Goal: Complete application form

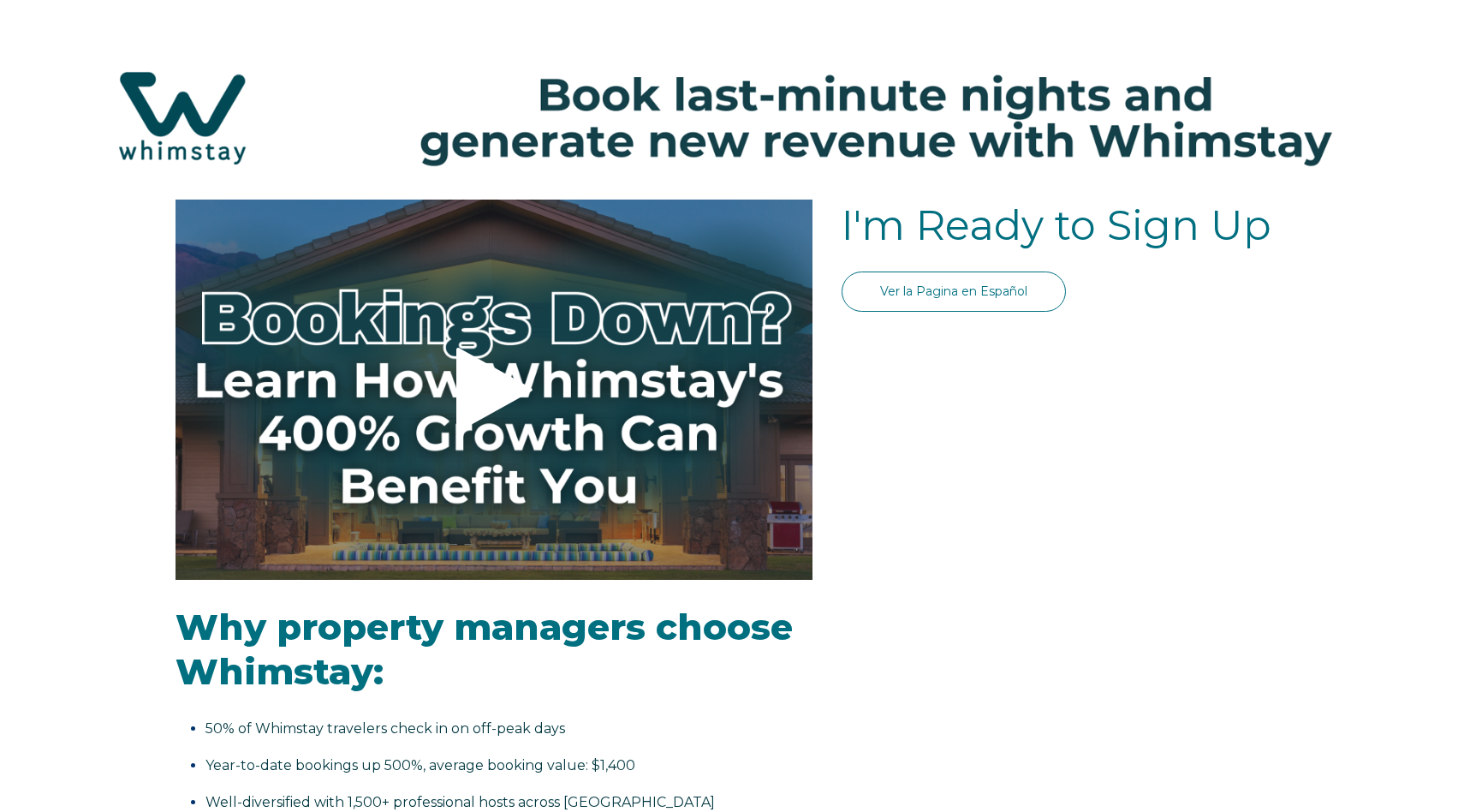
select select "PH"
select select "Standard"
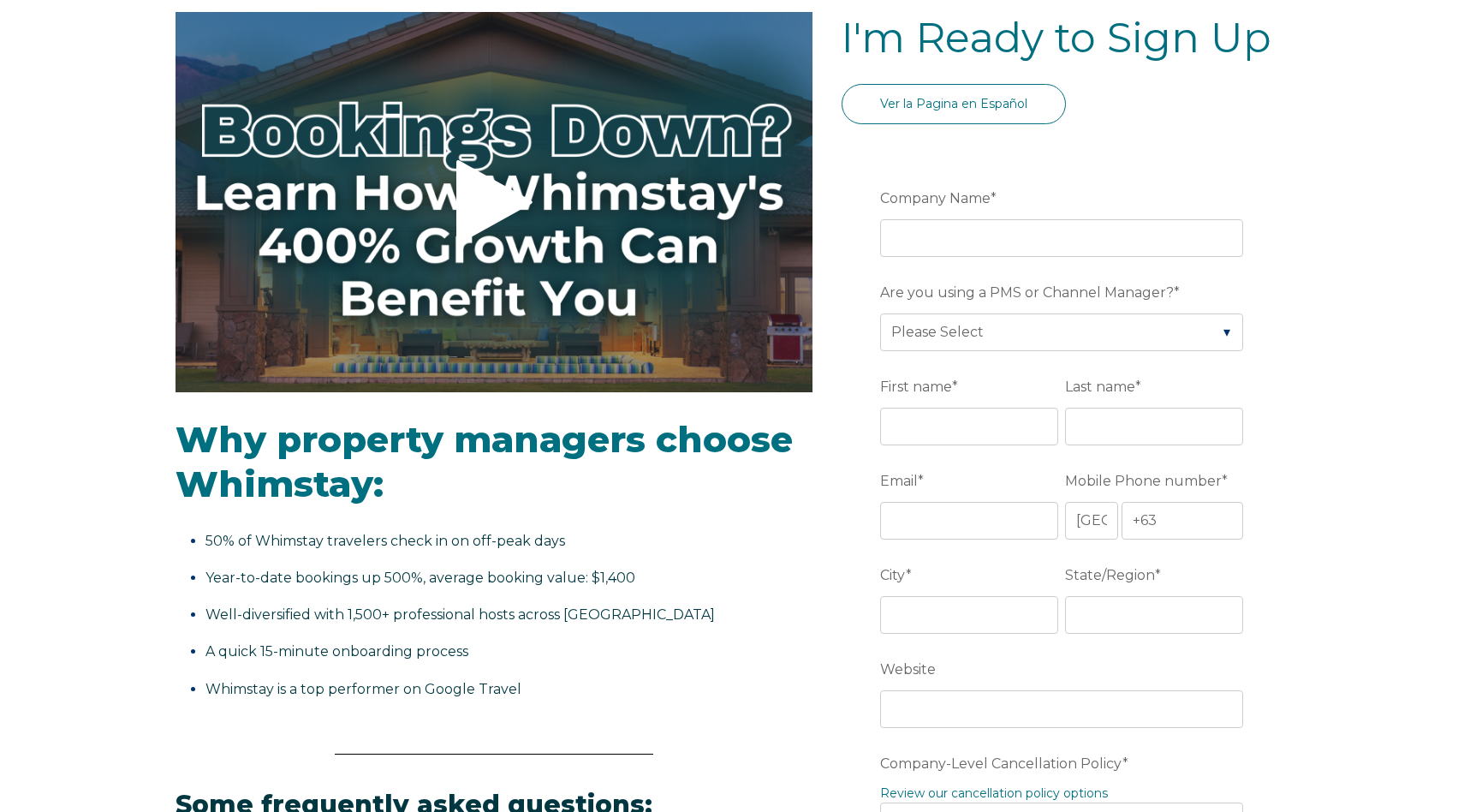
scroll to position [206, 0]
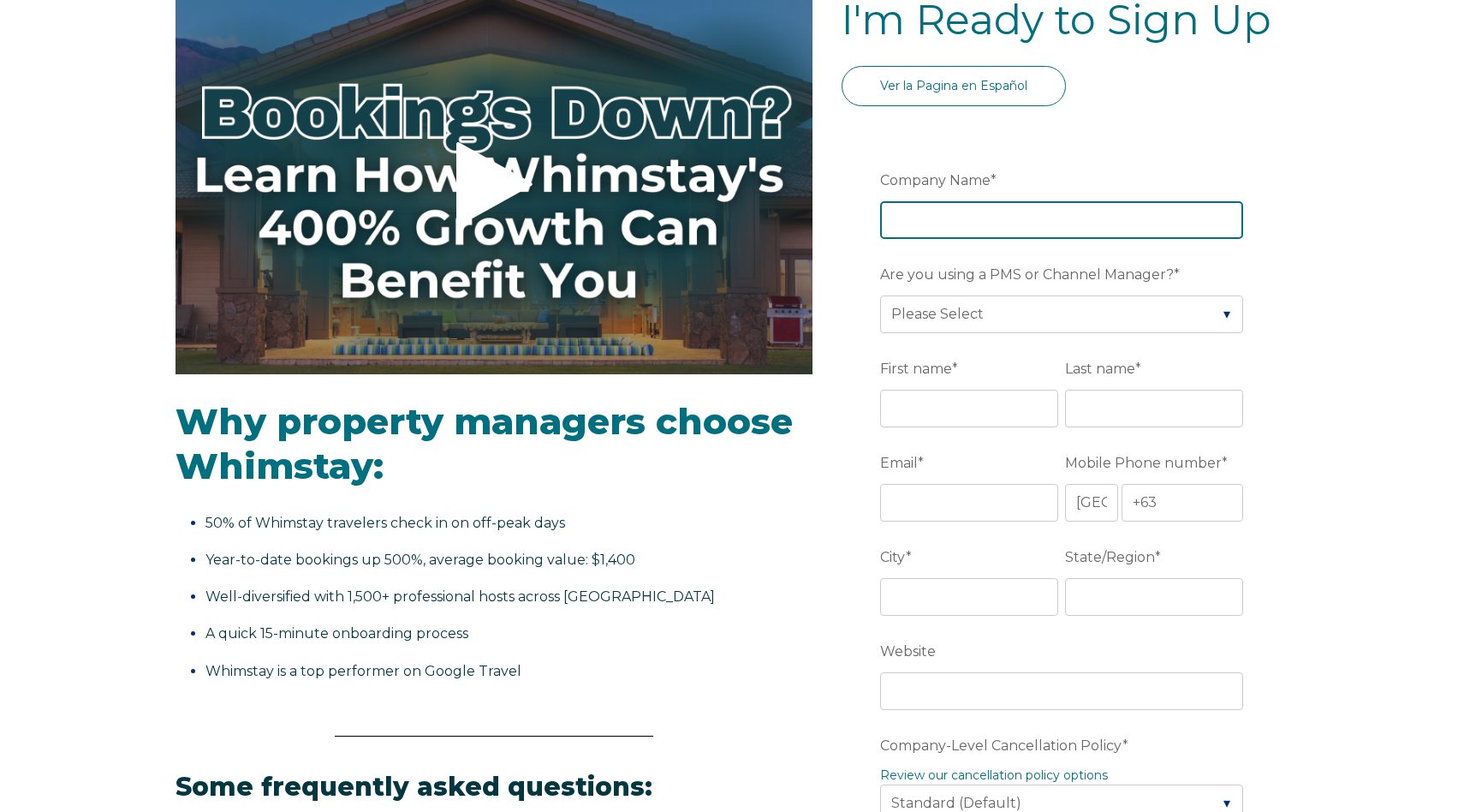
click at [1075, 221] on input "Company Name *" at bounding box center [1061, 220] width 363 height 38
type input "MAK Vacation"
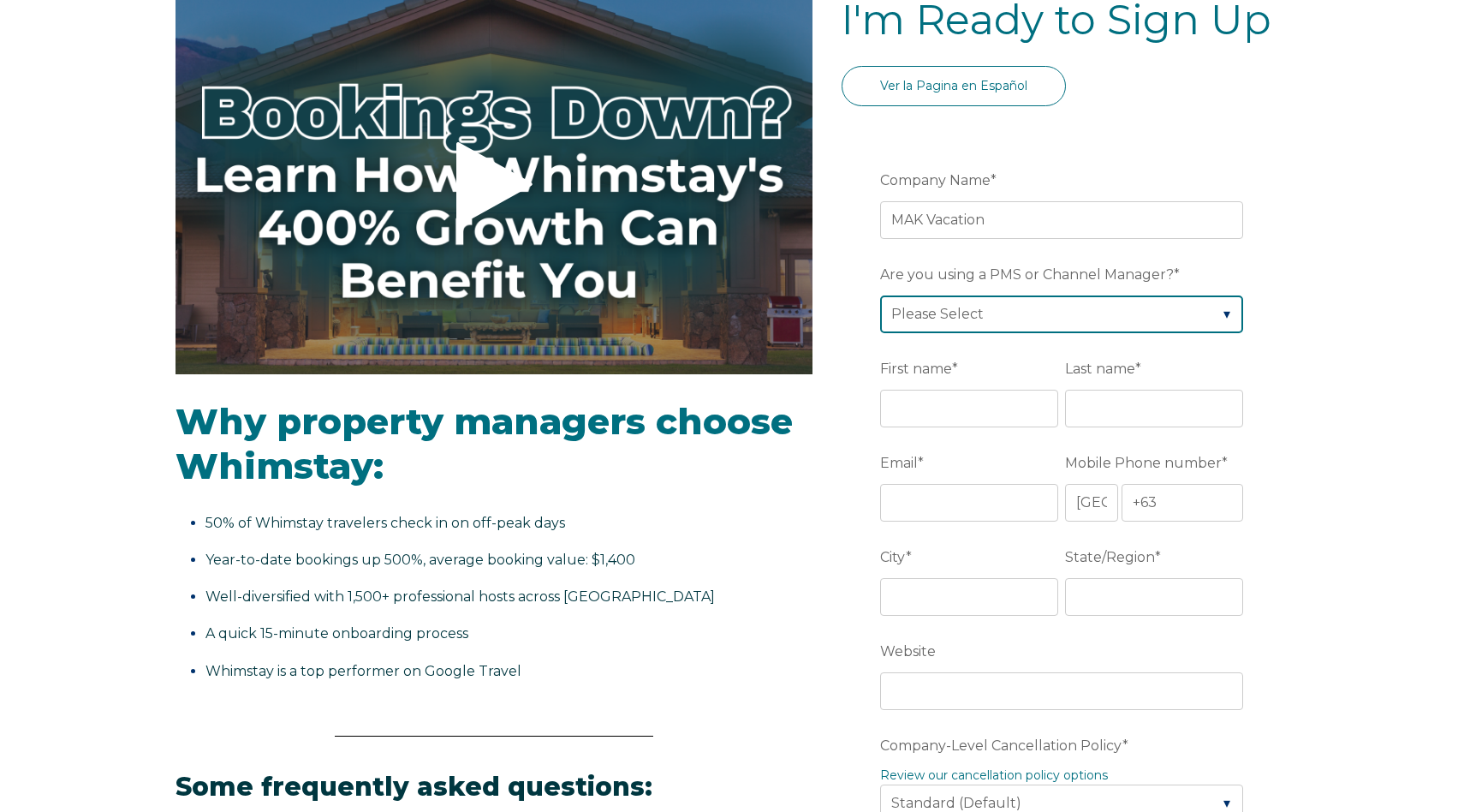
click at [1075, 321] on select "Please Select Barefoot BookingPal Boost Brightside CiiRUS Escapia Guesty Hostaw…" at bounding box center [1061, 314] width 363 height 38
select select "Guesty"
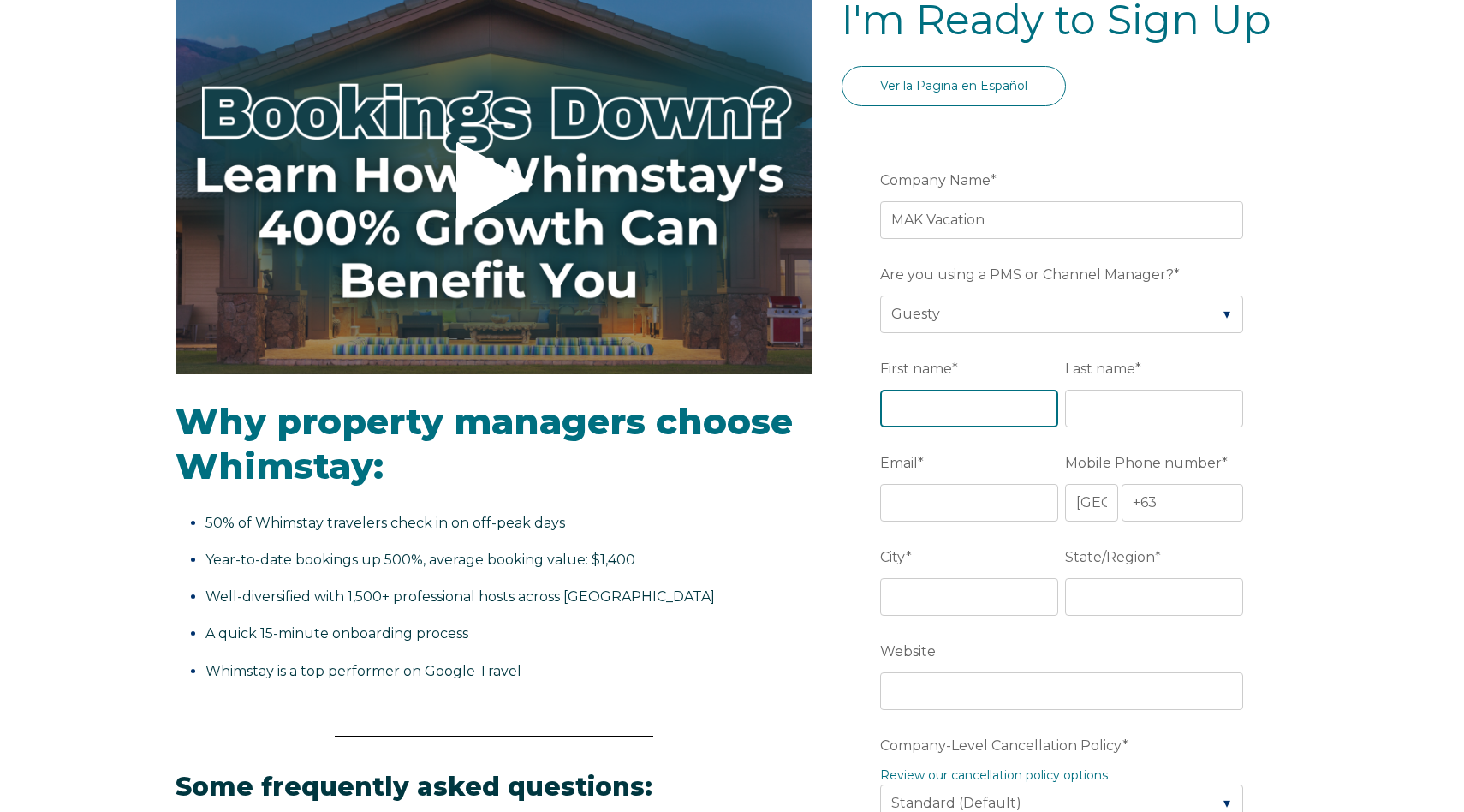
click at [999, 406] on input "First name *" at bounding box center [969, 408] width 178 height 38
type input "Maximillian"
click at [1140, 408] on input "Last name *" at bounding box center [1154, 408] width 178 height 38
type input "Kostyashkin"
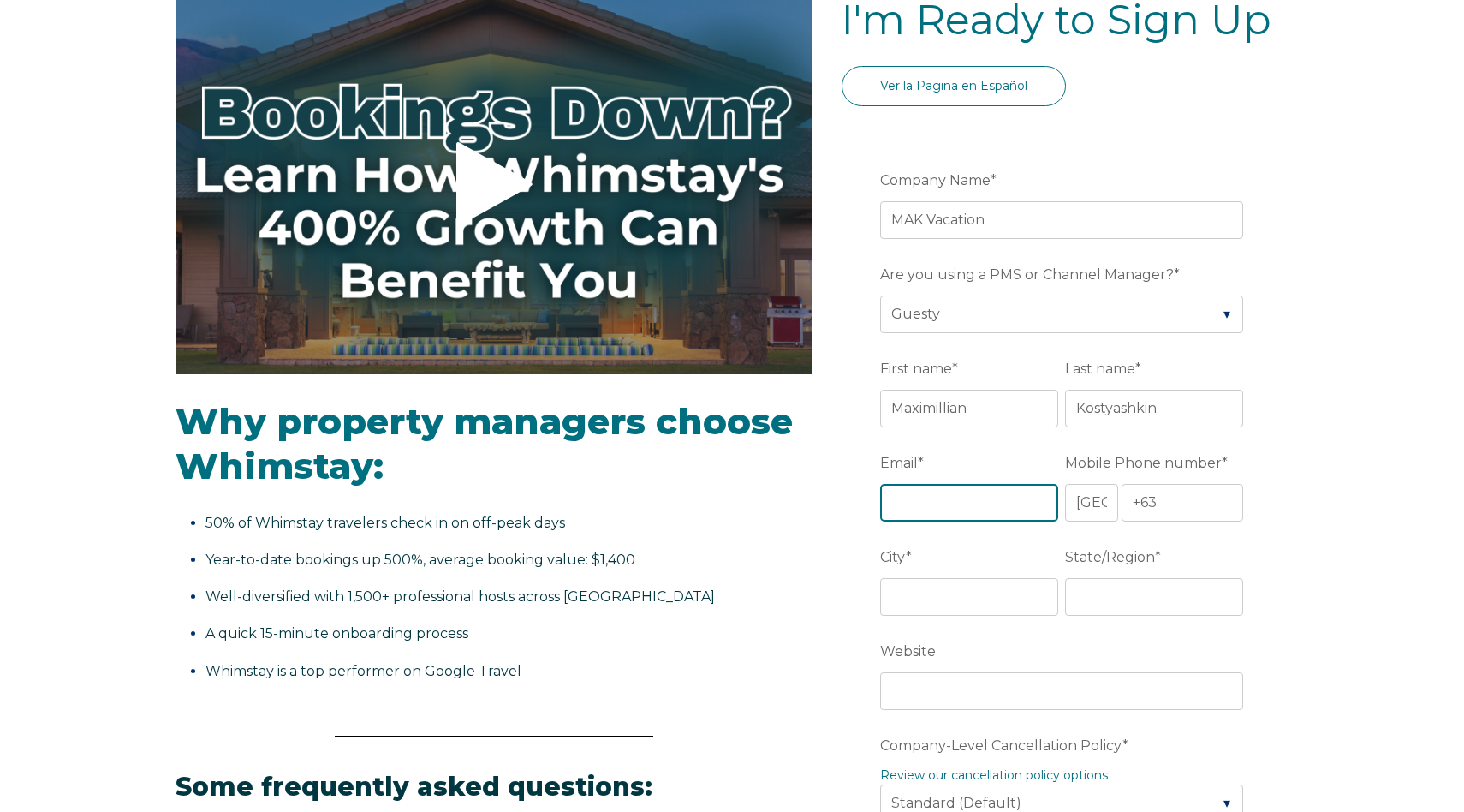
click at [991, 509] on input "Email *" at bounding box center [969, 502] width 178 height 38
type input "[EMAIL_ADDRESS][DOMAIN_NAME]"
click at [1103, 506] on select "* Afghanistan (‫افغانستان‬‎) Albania (Shqipëri) Algeria (‫الجزائر‬‎) American S…" at bounding box center [1092, 502] width 53 height 38
select select "US"
click at [1187, 503] on input "+1" at bounding box center [1183, 502] width 122 height 38
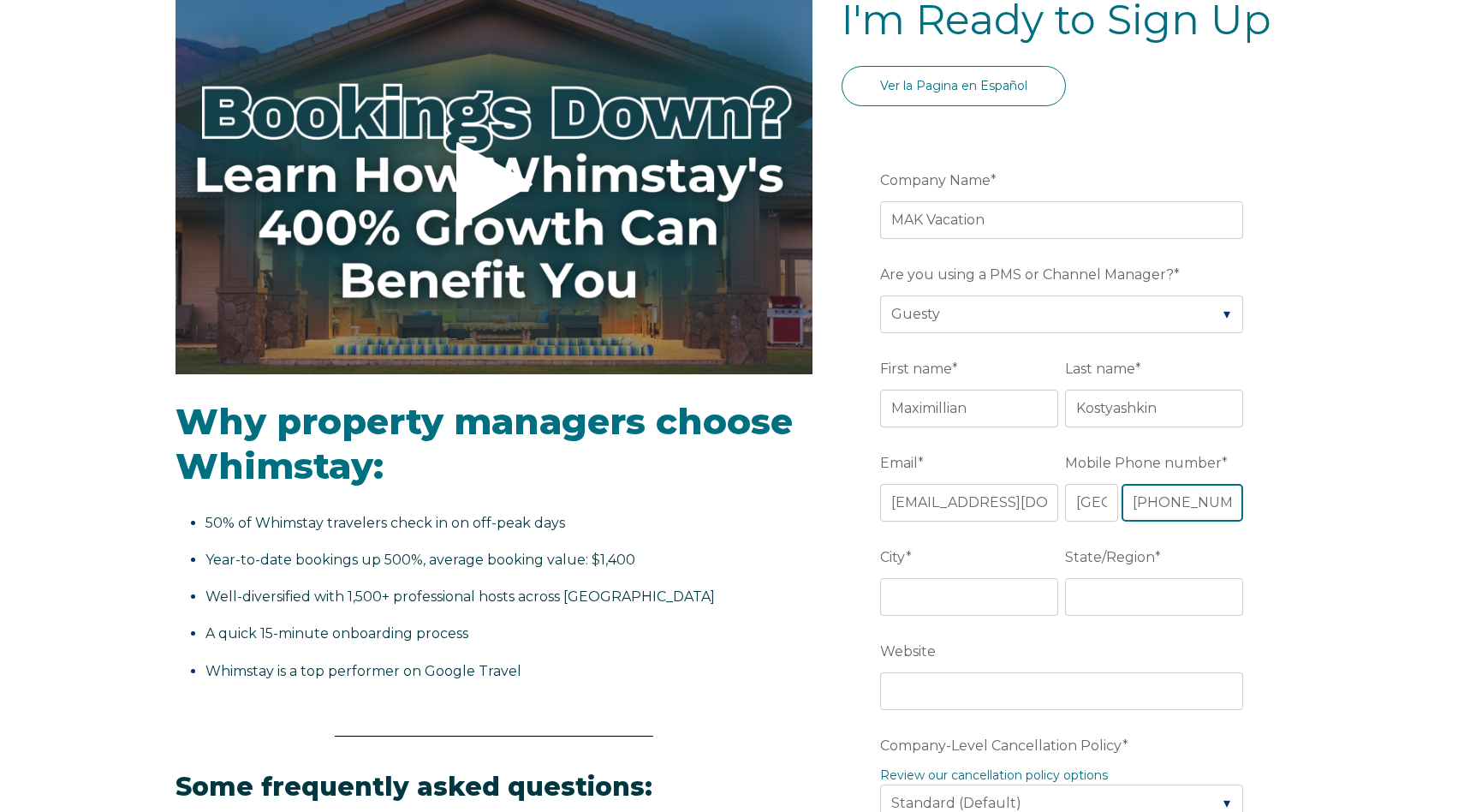
scroll to position [0, 2]
type input "[PHONE_NUMBER]"
click at [975, 598] on input "City *" at bounding box center [969, 597] width 178 height 38
type input "M"
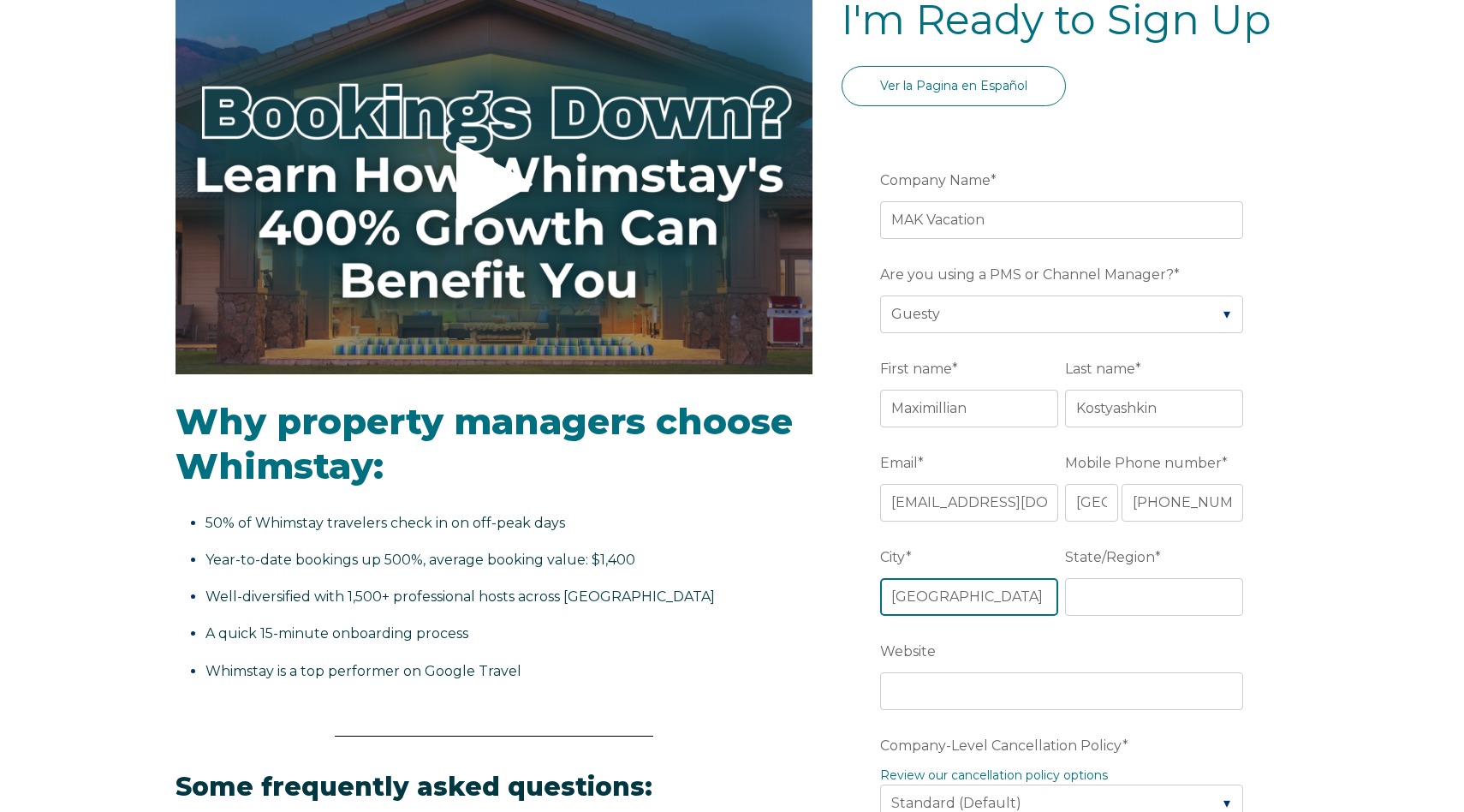
type input "Miami Beach"
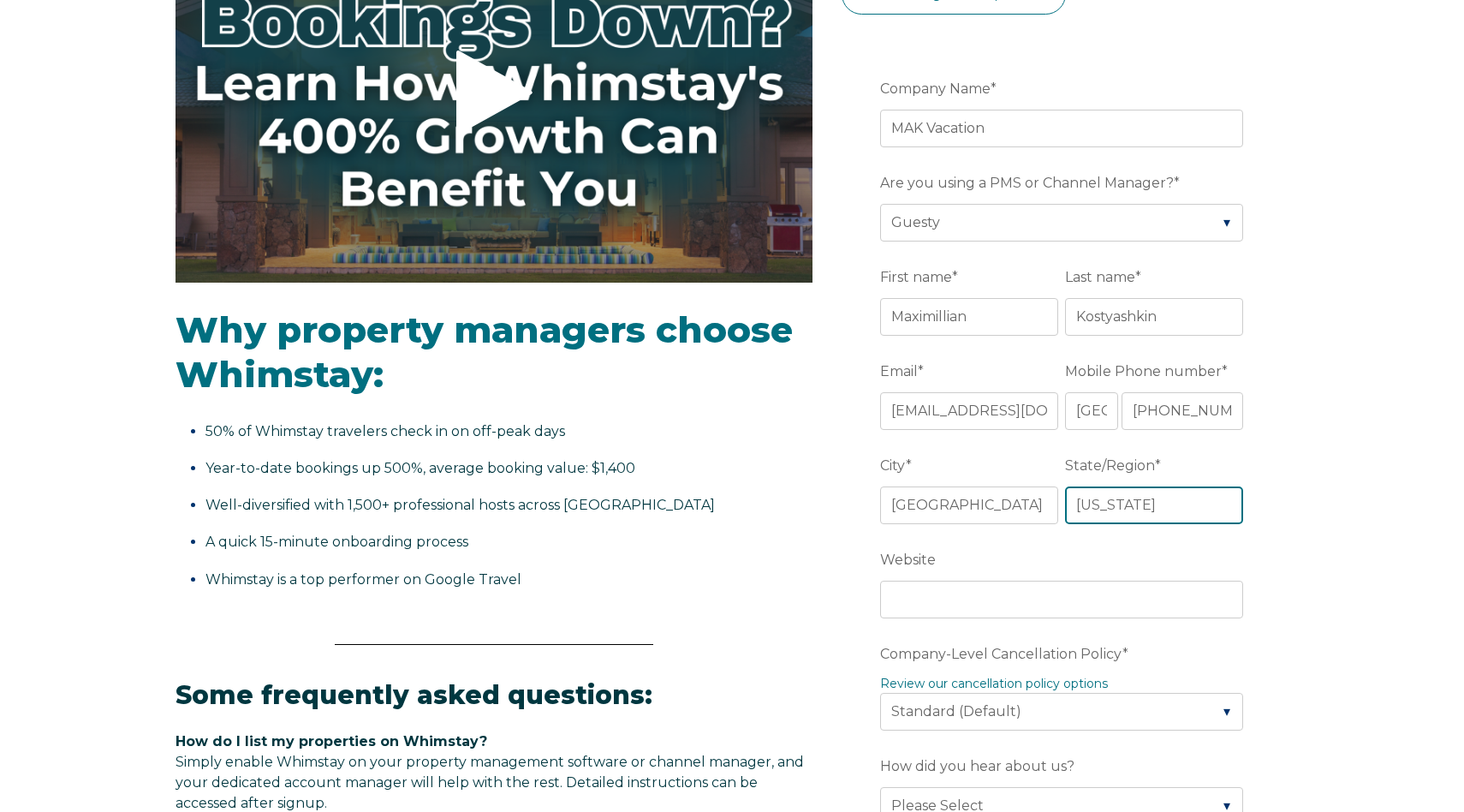
scroll to position [329, 0]
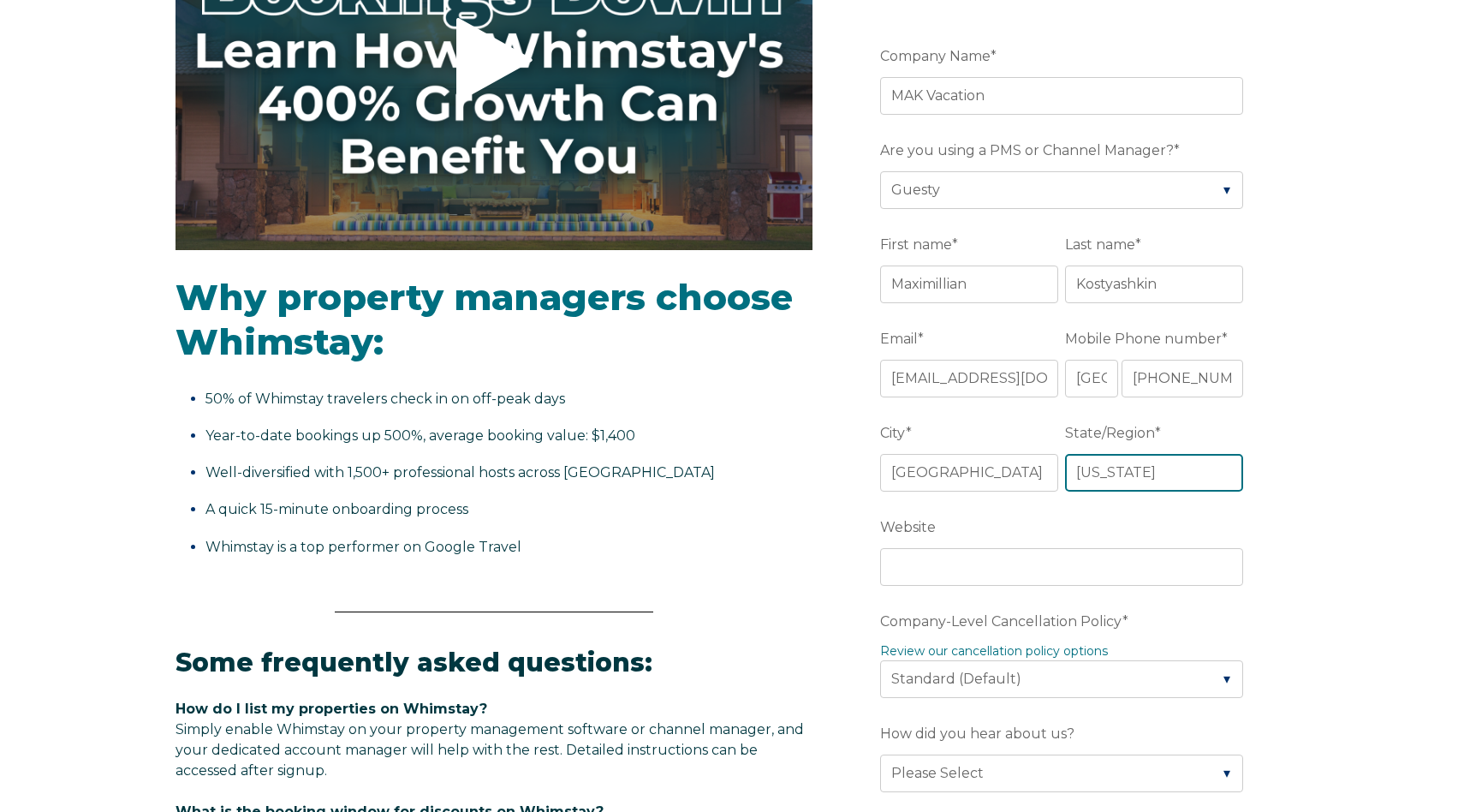
type input "Florida"
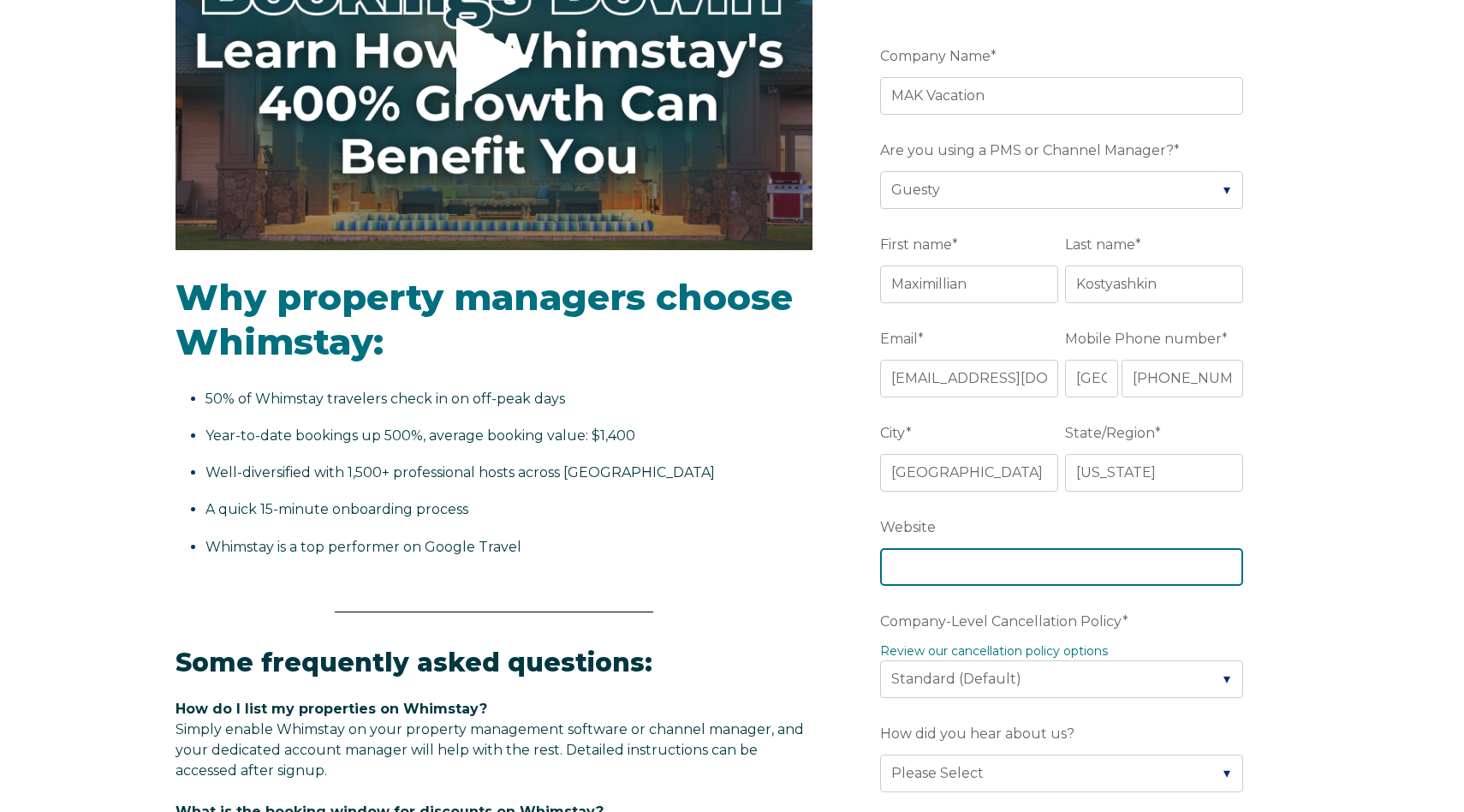
click at [984, 562] on input "Website" at bounding box center [1061, 567] width 363 height 38
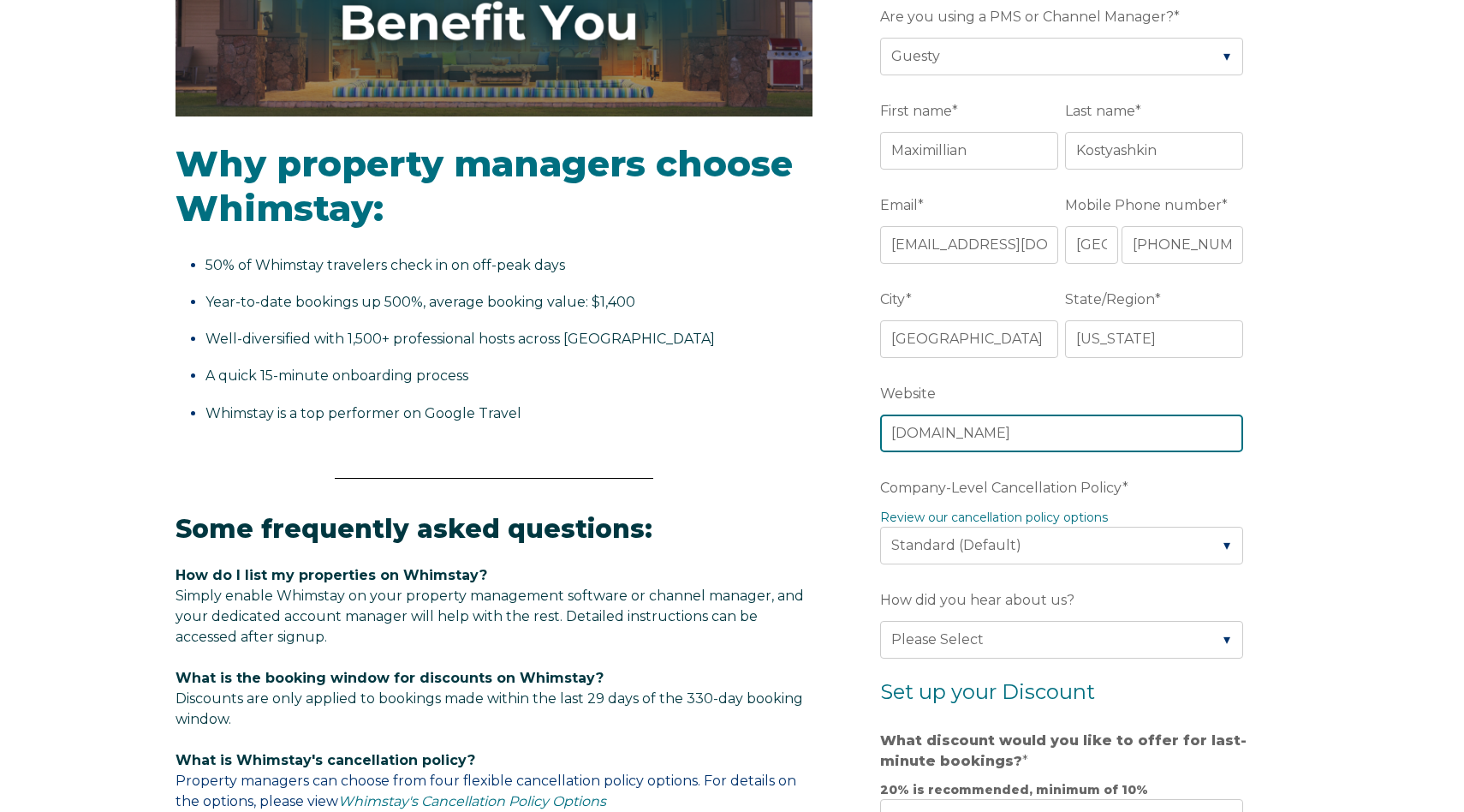
scroll to position [466, 0]
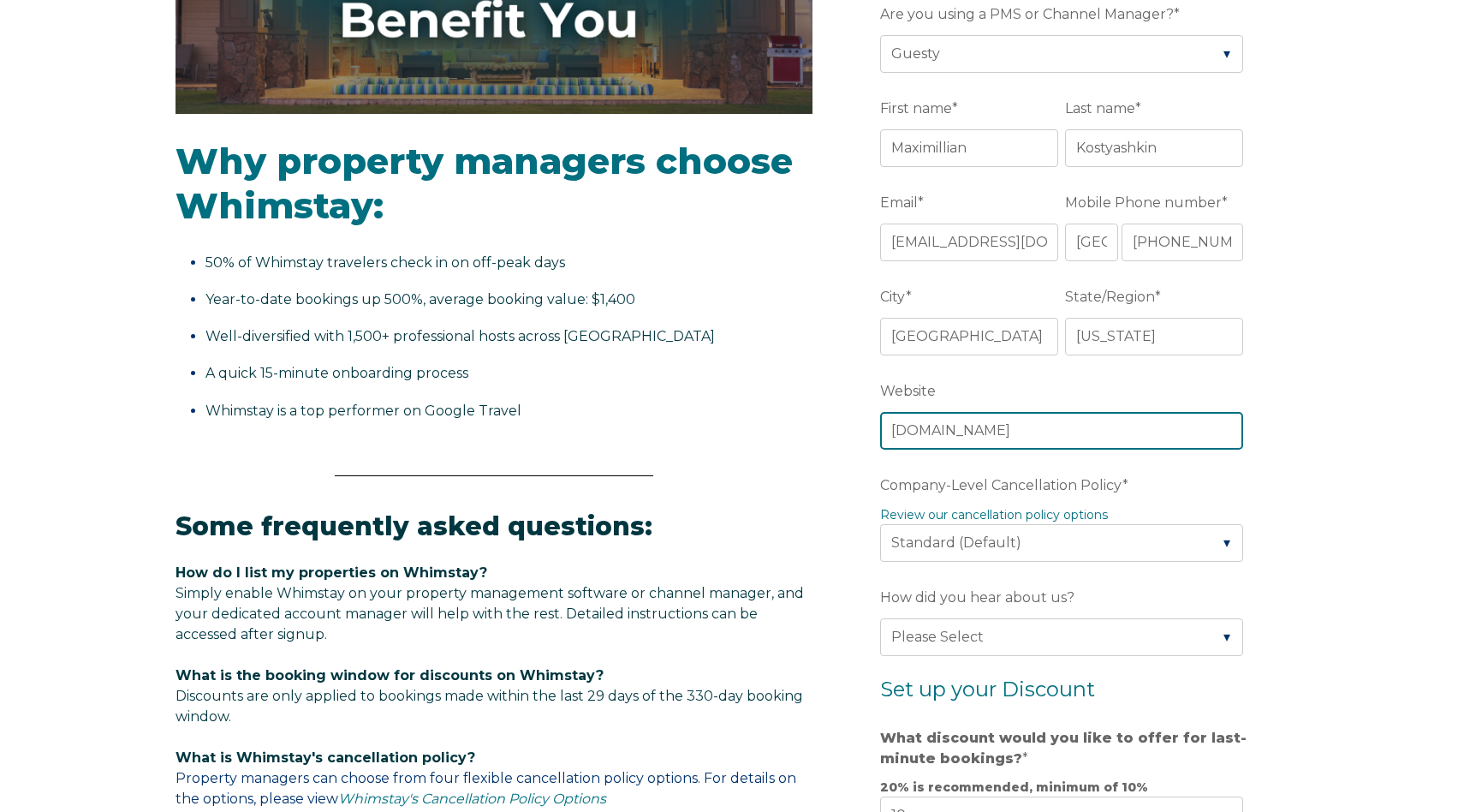
type input "makvacation.com"
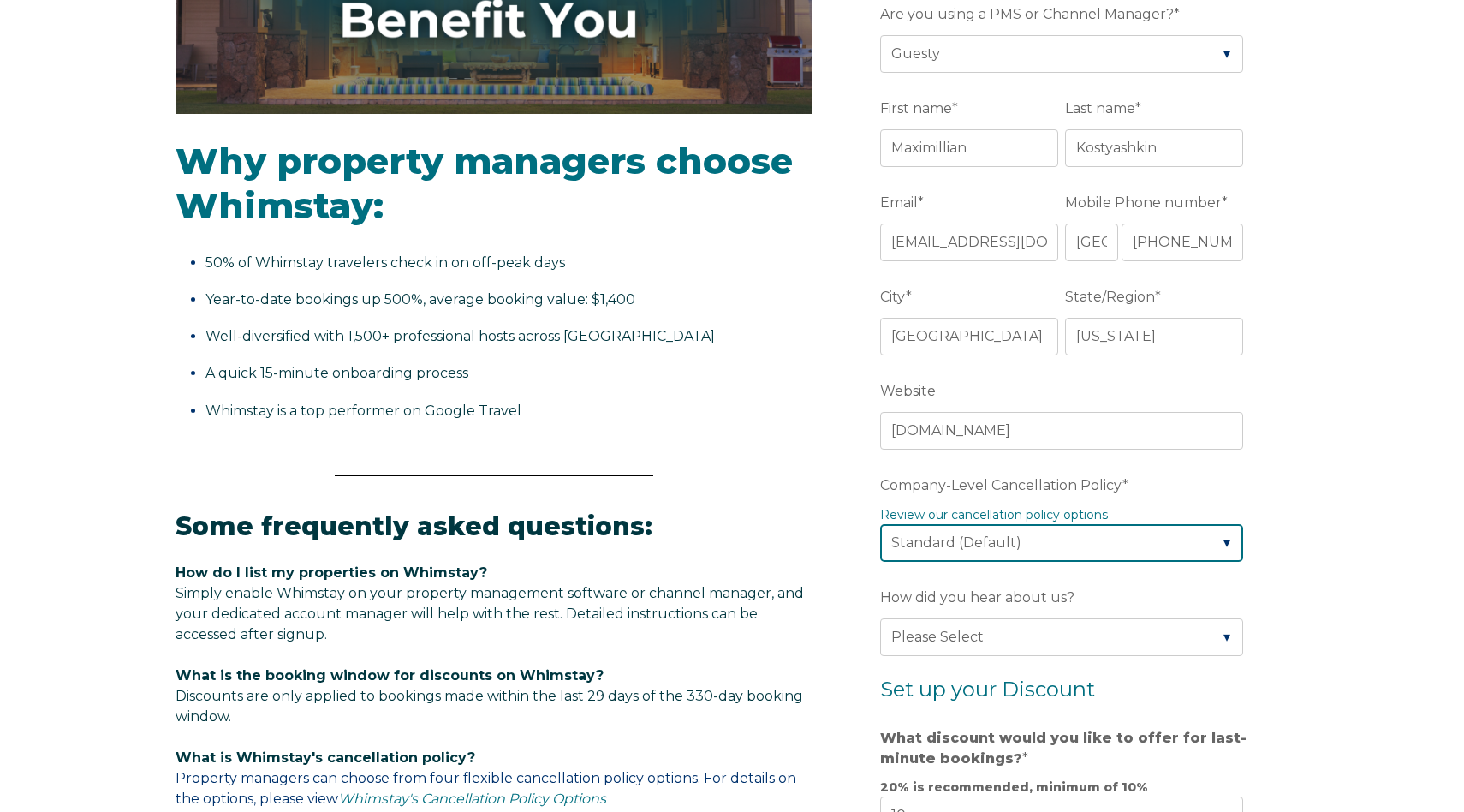
click at [1228, 541] on select "Please Select Partial Standard (Default) Moderate Strict" at bounding box center [1061, 543] width 363 height 38
click at [1340, 552] on div "Video player - SSOB Pitch Vid Thumbnail - Click to play video Why property mana…" at bounding box center [732, 549] width 1464 height 1631
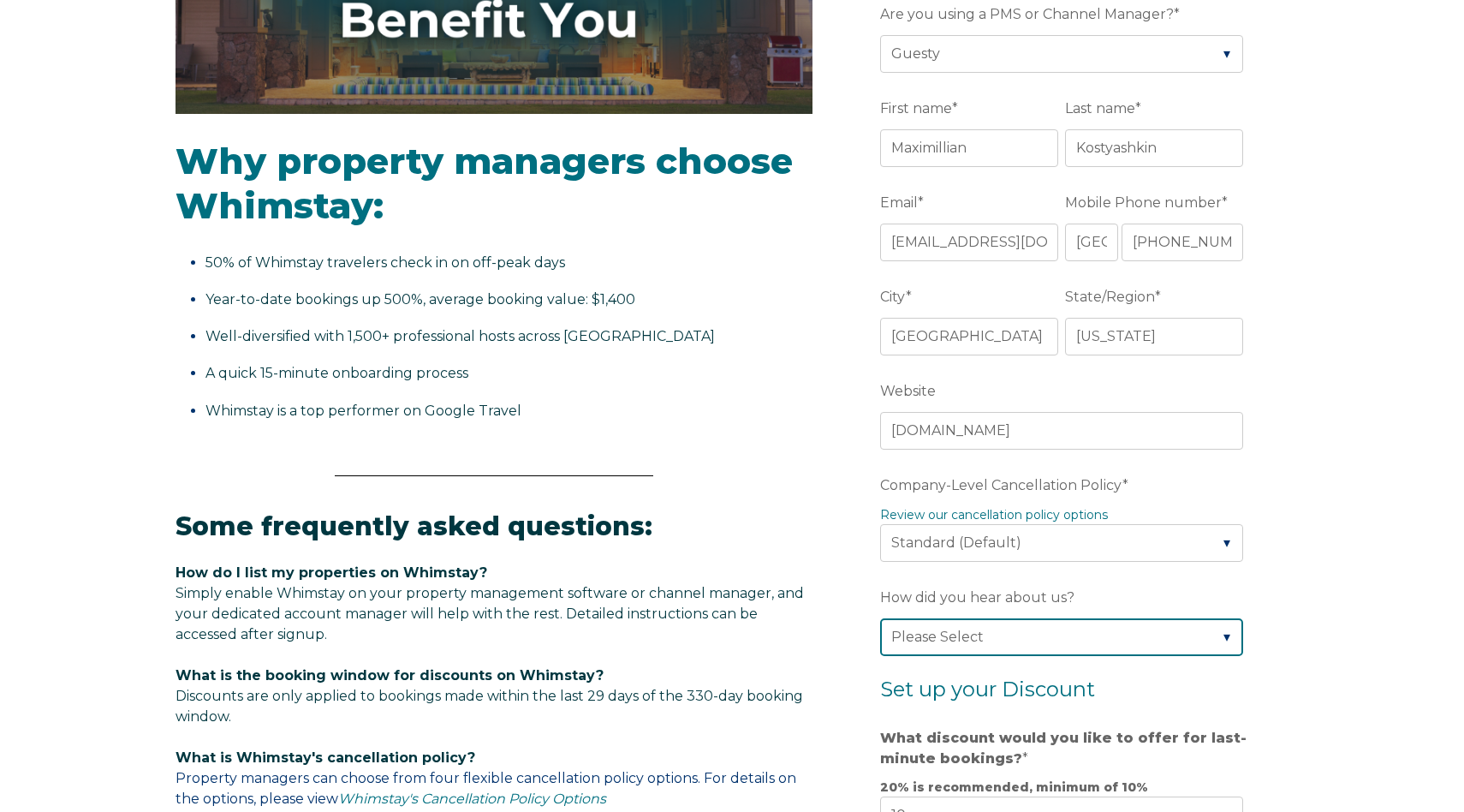
click at [1224, 638] on select "Please Select Found Whimstay through a Google search Direct outreach from a Whi…" at bounding box center [1061, 637] width 363 height 38
select select "Google Search"
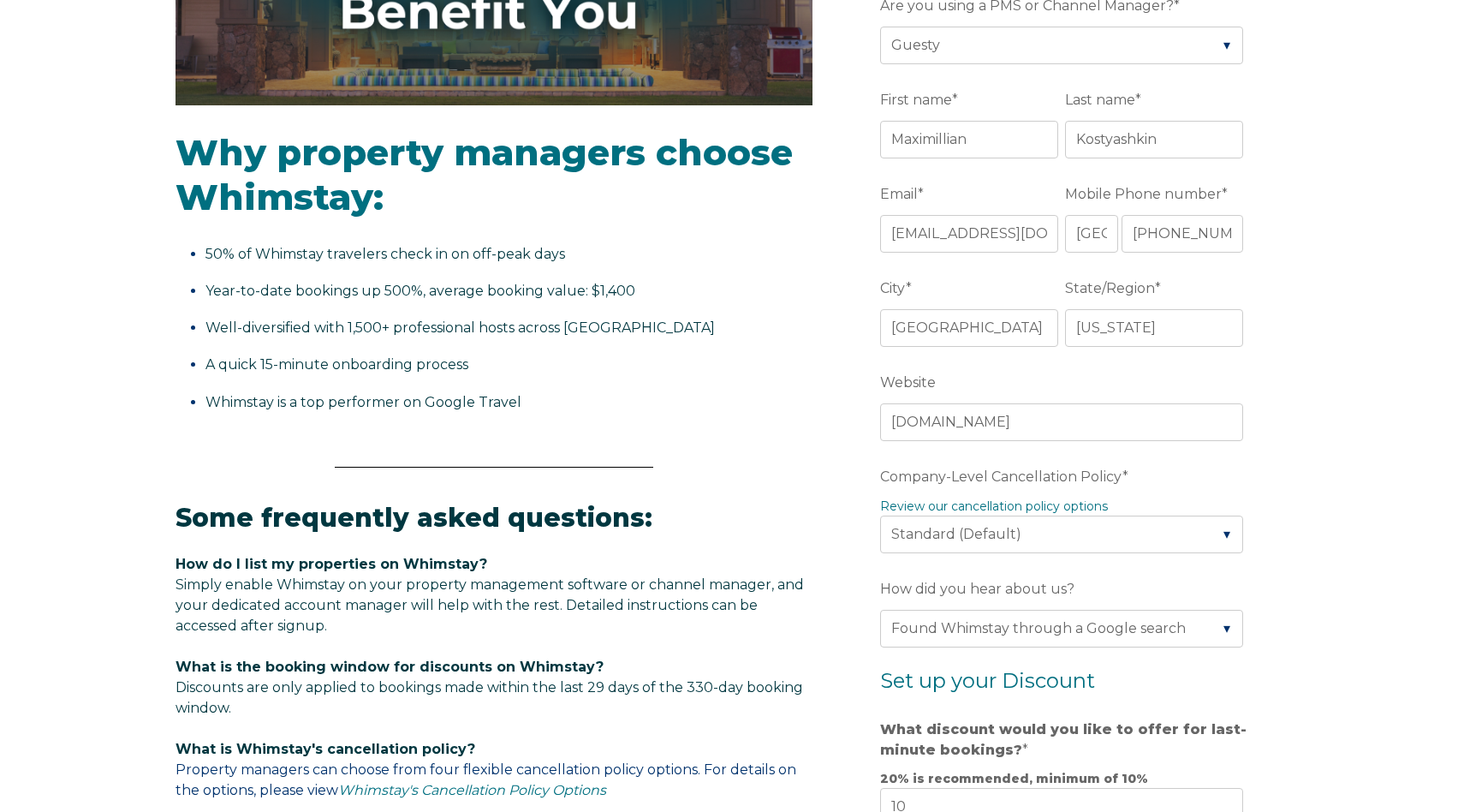
click at [1373, 656] on div "Video player - SSOB Pitch Vid Thumbnail - Click to play video Why property mana…" at bounding box center [732, 540] width 1464 height 1631
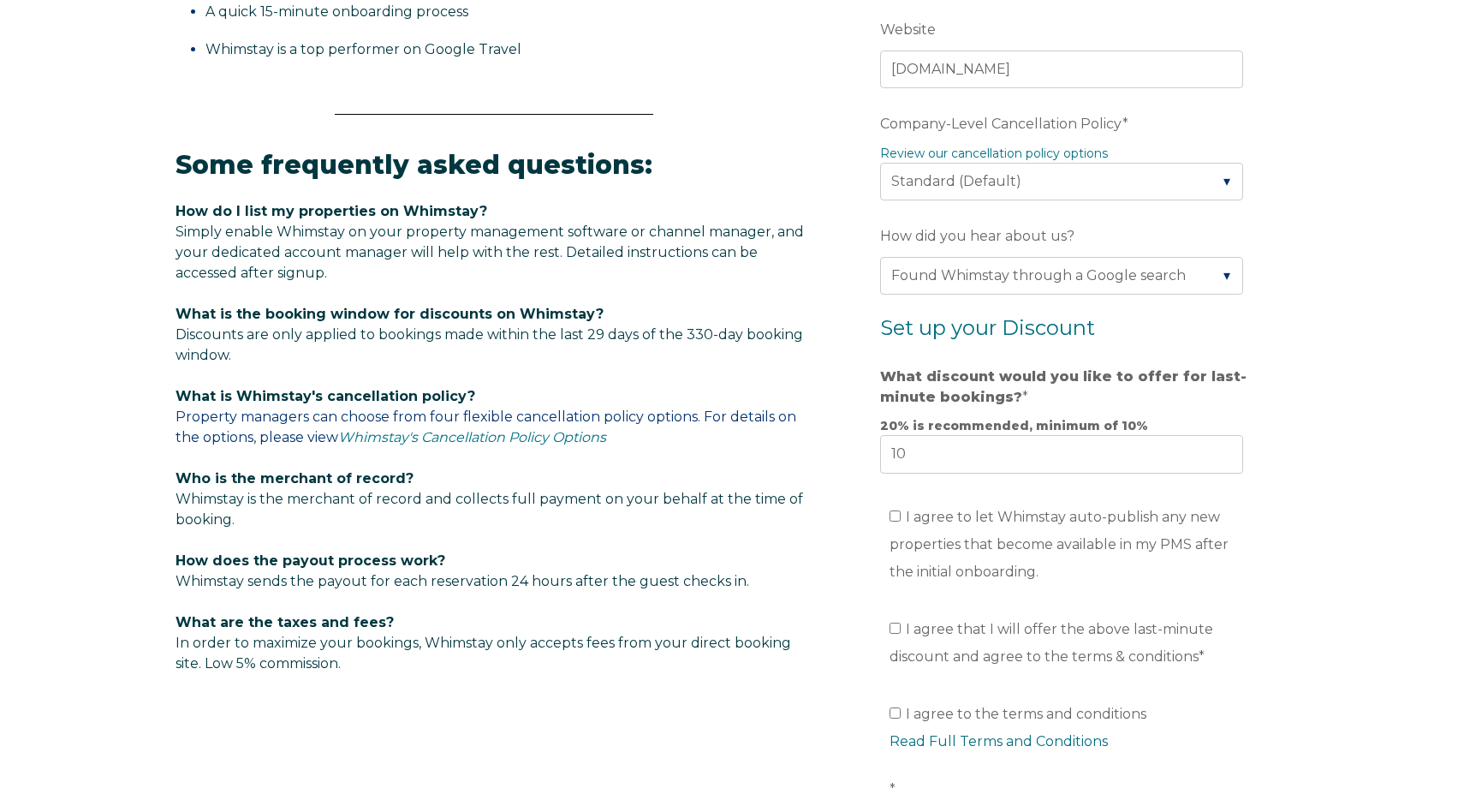
scroll to position [845, 0]
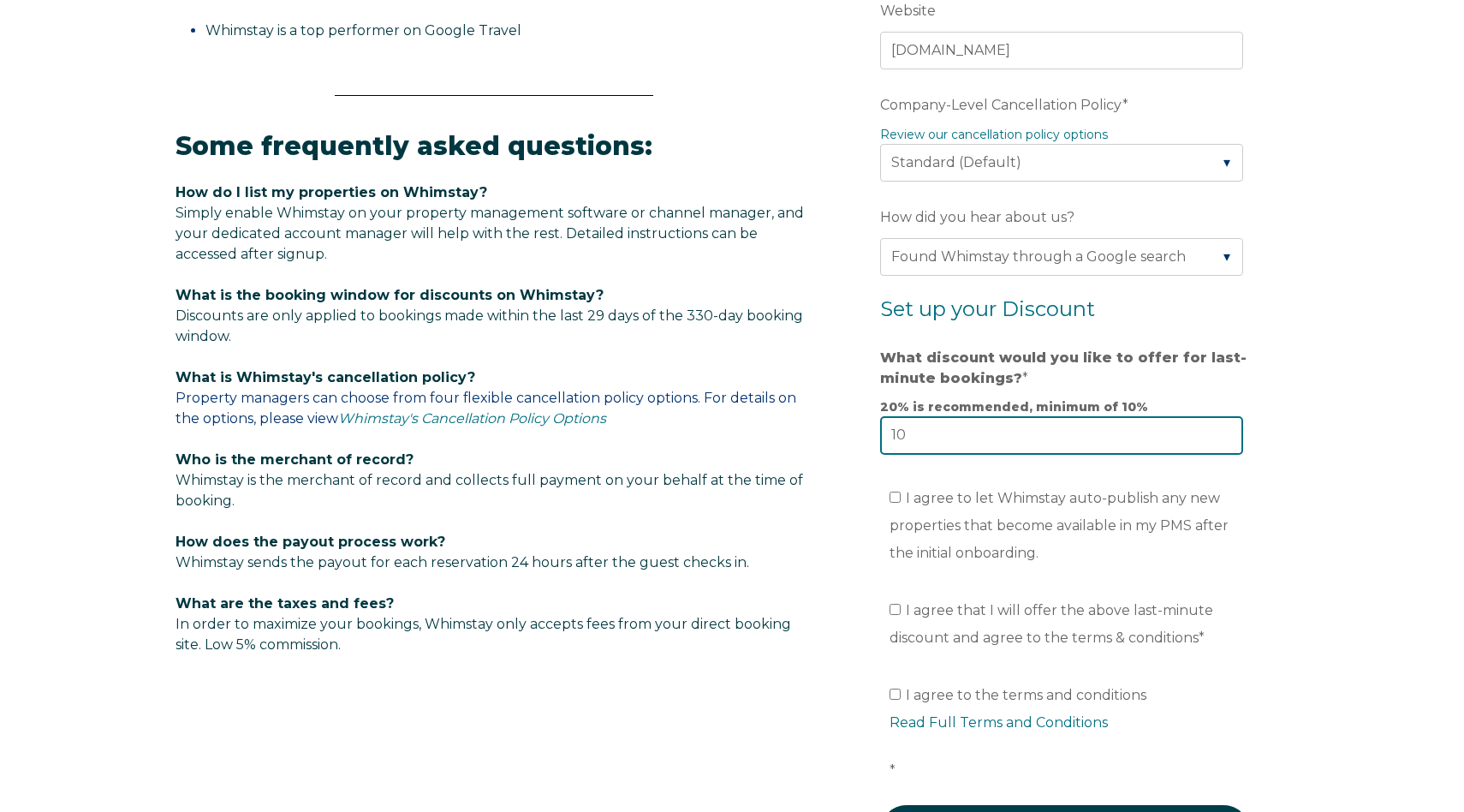
click at [1002, 432] on input "10" at bounding box center [1061, 435] width 363 height 38
drag, startPoint x: 1002, startPoint y: 432, endPoint x: 1075, endPoint y: 443, distance: 73.8
click at [1002, 432] on input "10" at bounding box center [1061, 435] width 363 height 38
drag, startPoint x: 929, startPoint y: 432, endPoint x: 856, endPoint y: 431, distance: 73.0
click at [856, 431] on form "Company Name * MAK Vacation Are you using a PMS or Channel Manager? * Please Se…" at bounding box center [1064, 201] width 447 height 1429
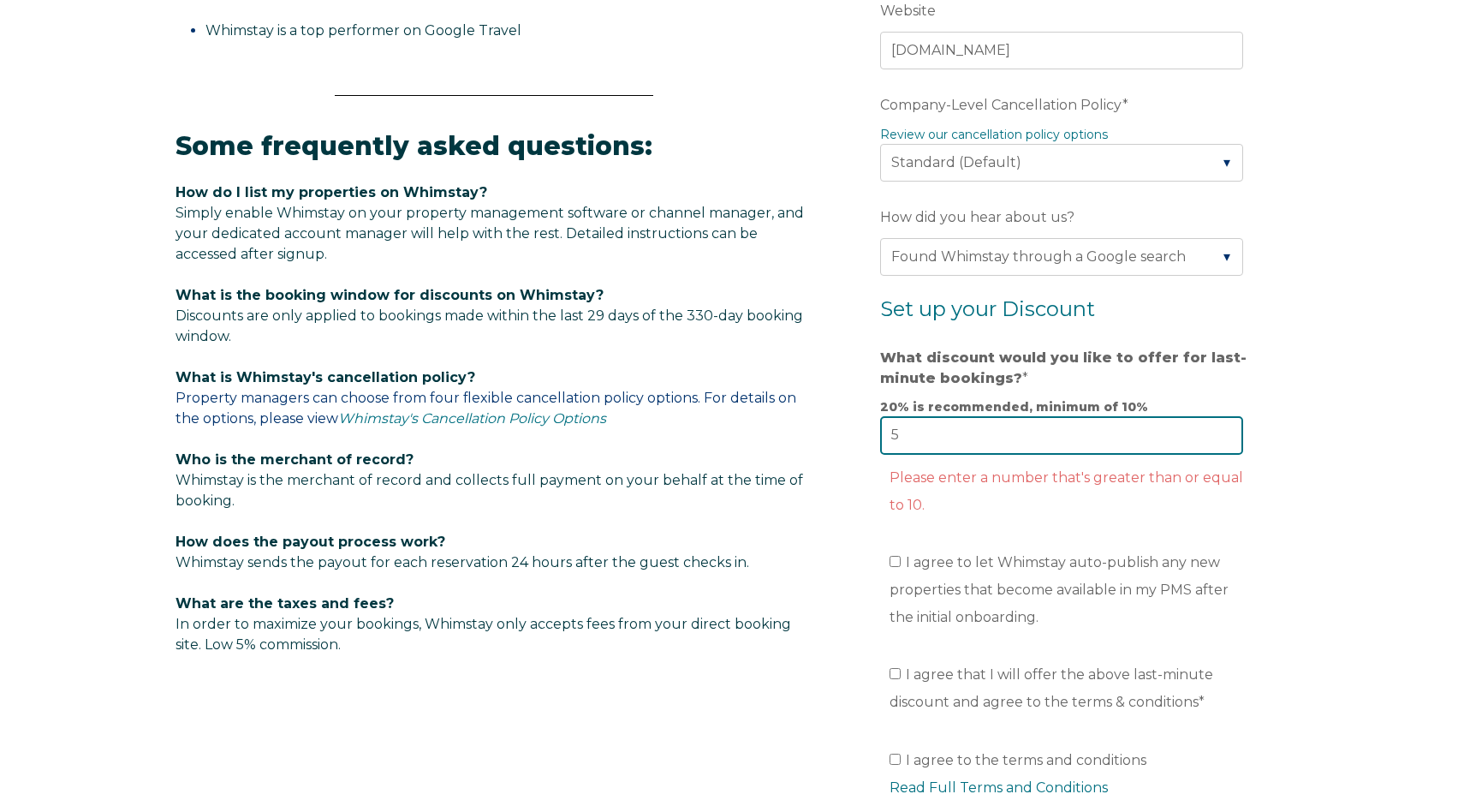
drag, startPoint x: 926, startPoint y: 438, endPoint x: 884, endPoint y: 439, distance: 42.0
click at [884, 434] on input "5" at bounding box center [1061, 435] width 363 height 38
type input "10"
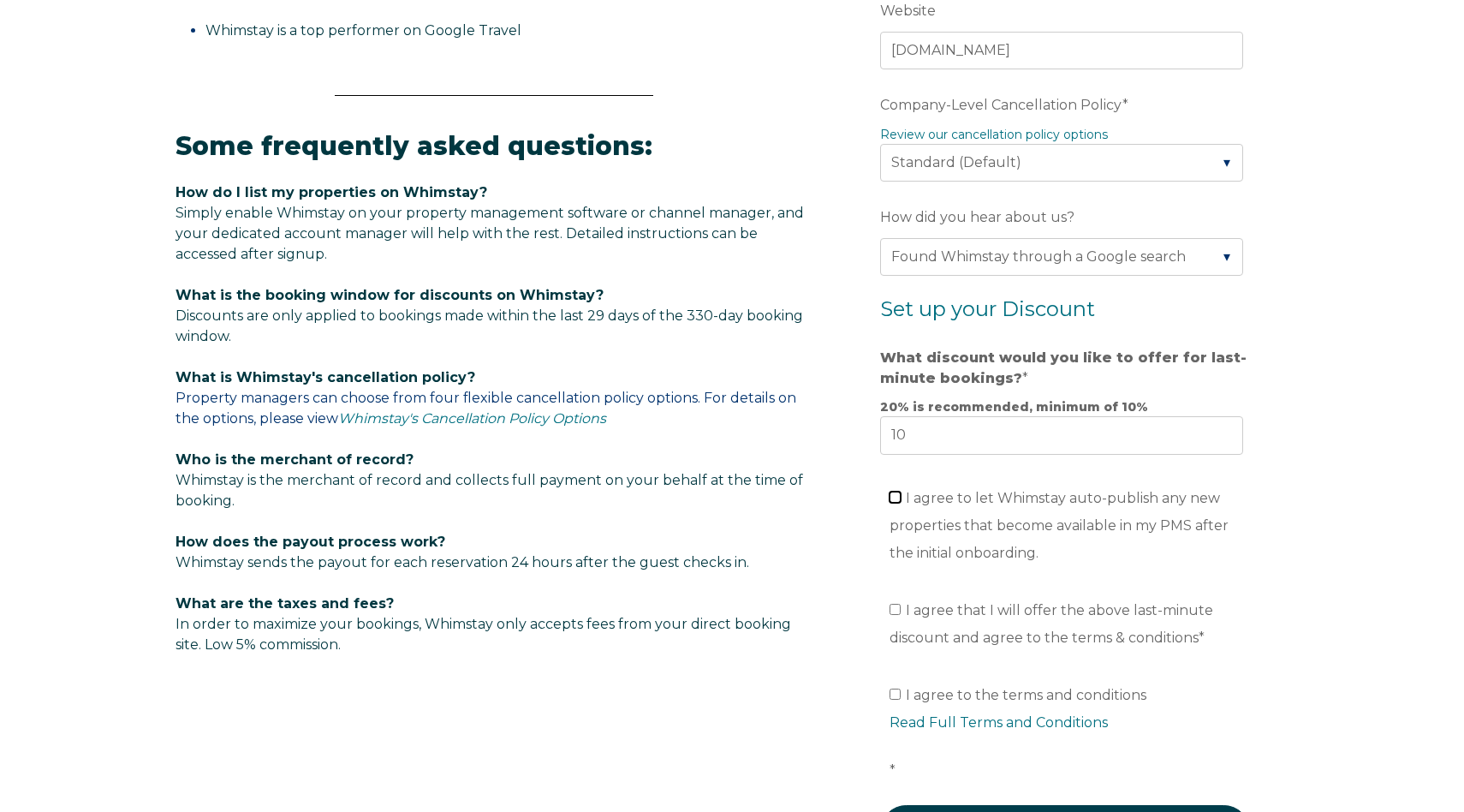
drag, startPoint x: 895, startPoint y: 497, endPoint x: 931, endPoint y: 561, distance: 73.4
click at [895, 497] on input "I agree to let Whimstay auto-publish any new properties that become available i…" at bounding box center [895, 496] width 11 height 11
checkbox input "true"
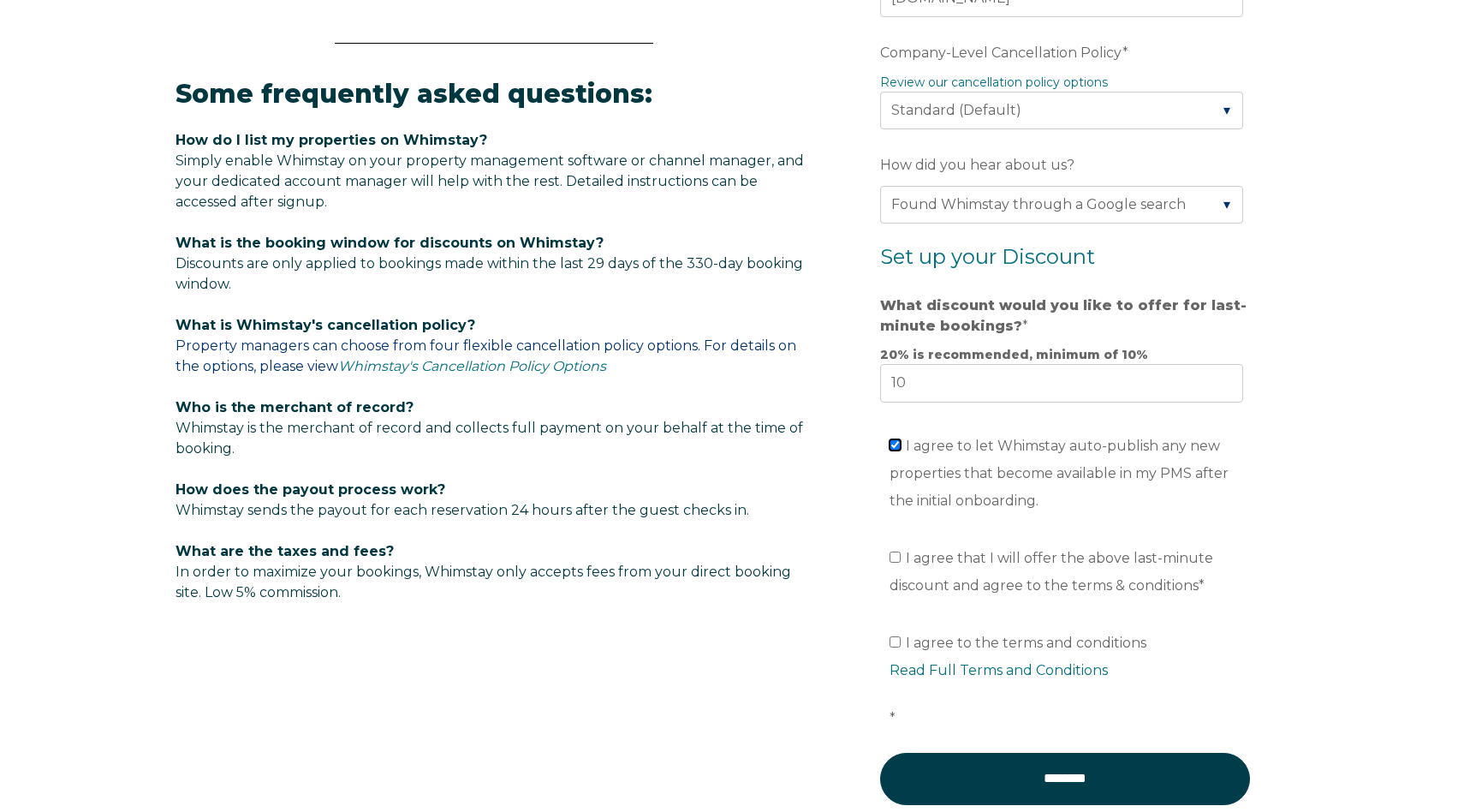
scroll to position [909, 0]
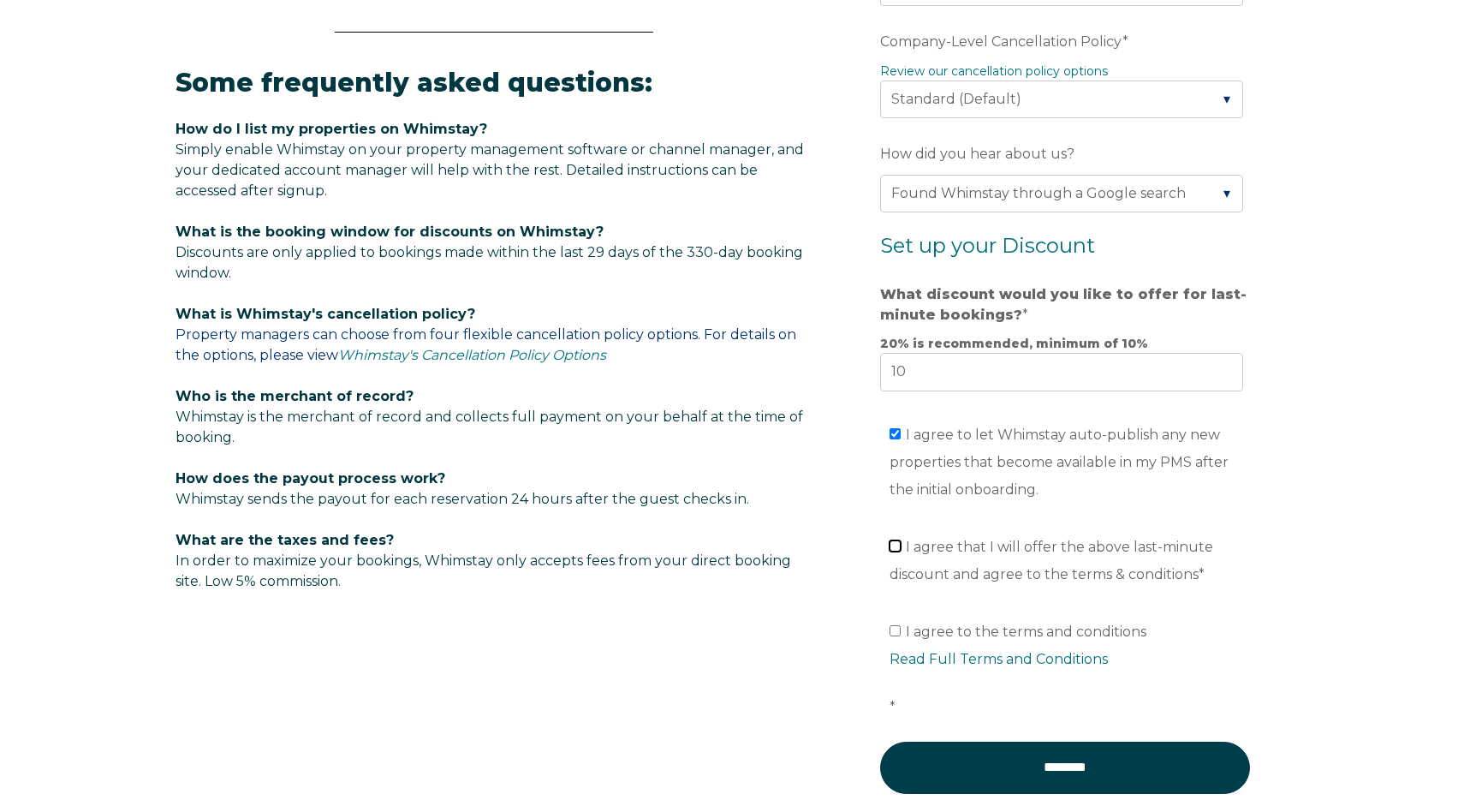
drag, startPoint x: 896, startPoint y: 546, endPoint x: 903, endPoint y: 556, distance: 12.2
click at [896, 546] on input "I agree that I will offer the above last-minute discount and agree to the terms…" at bounding box center [895, 545] width 11 height 11
checkbox input "true"
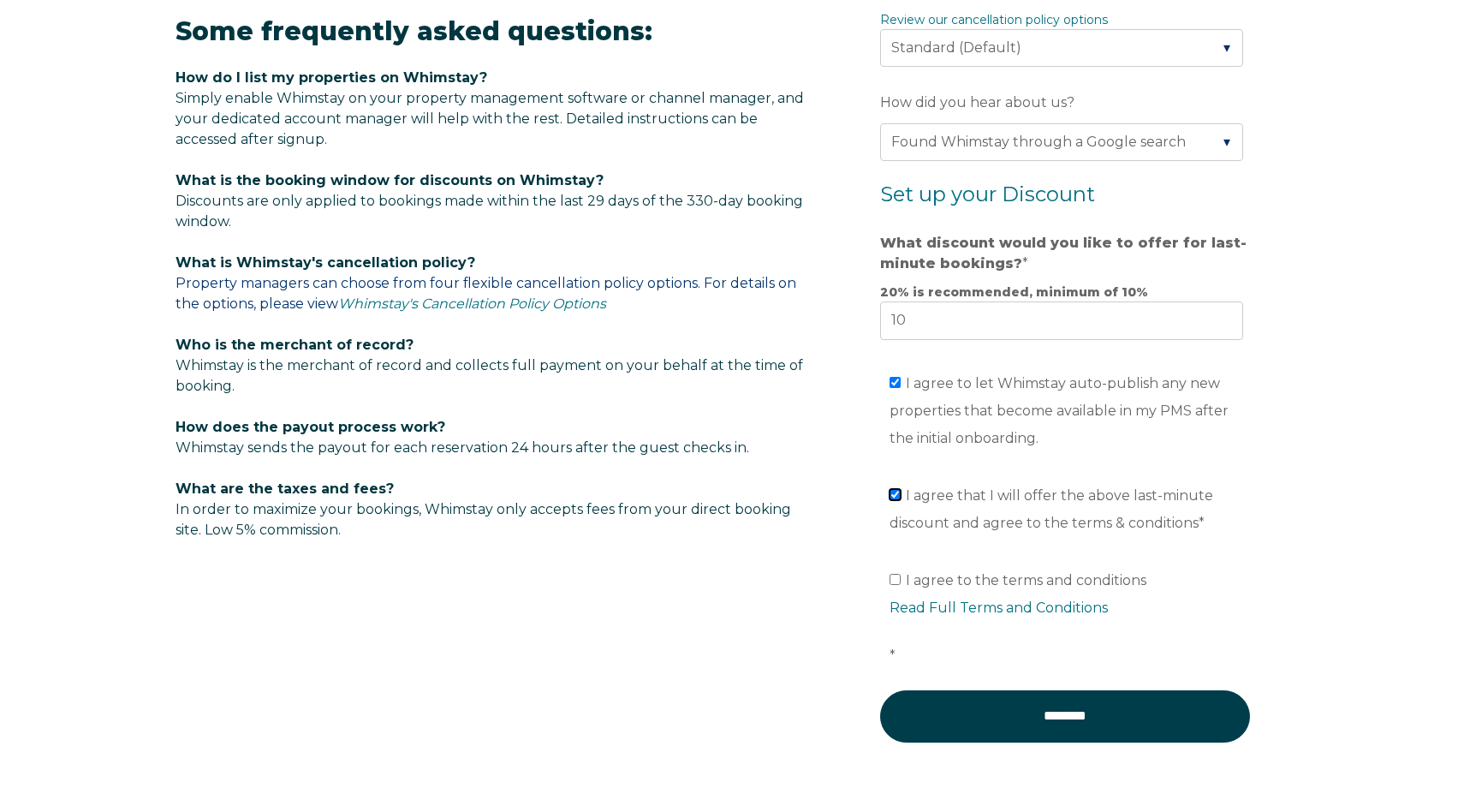
scroll to position [964, 0]
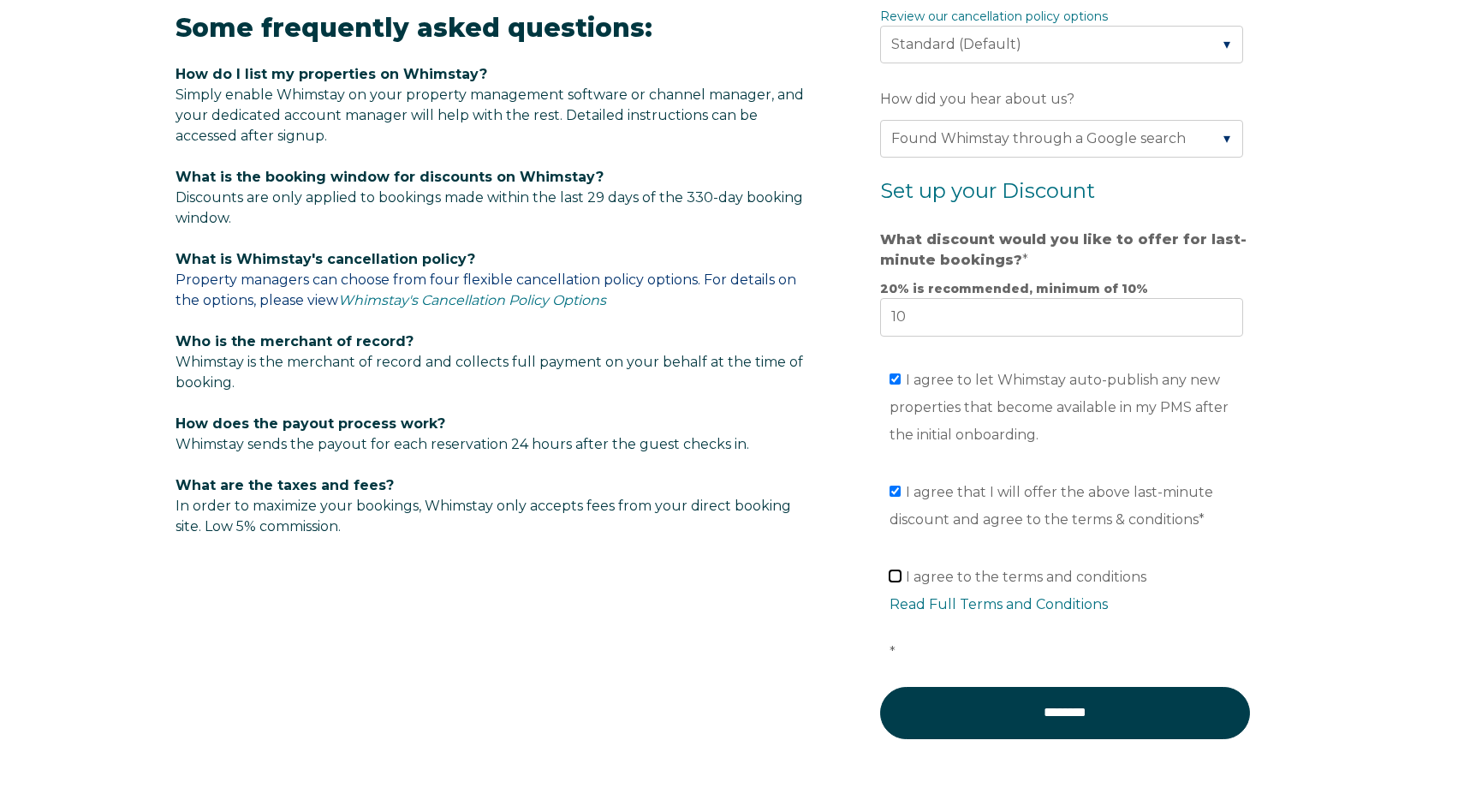
click at [895, 576] on input "I agree to the terms and conditions Read Full Terms and Conditions *" at bounding box center [895, 575] width 11 height 11
checkbox input "true"
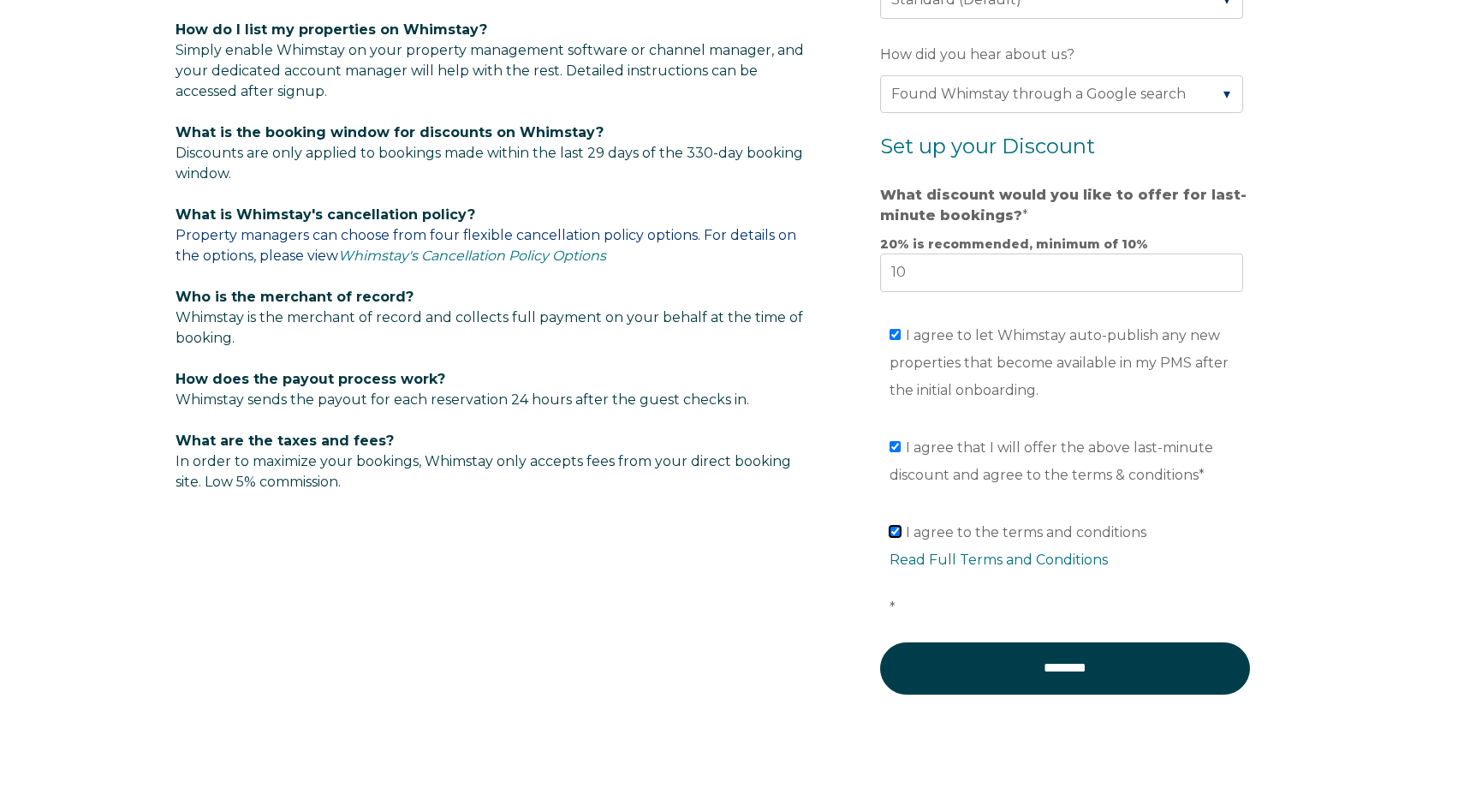
scroll to position [1060, 0]
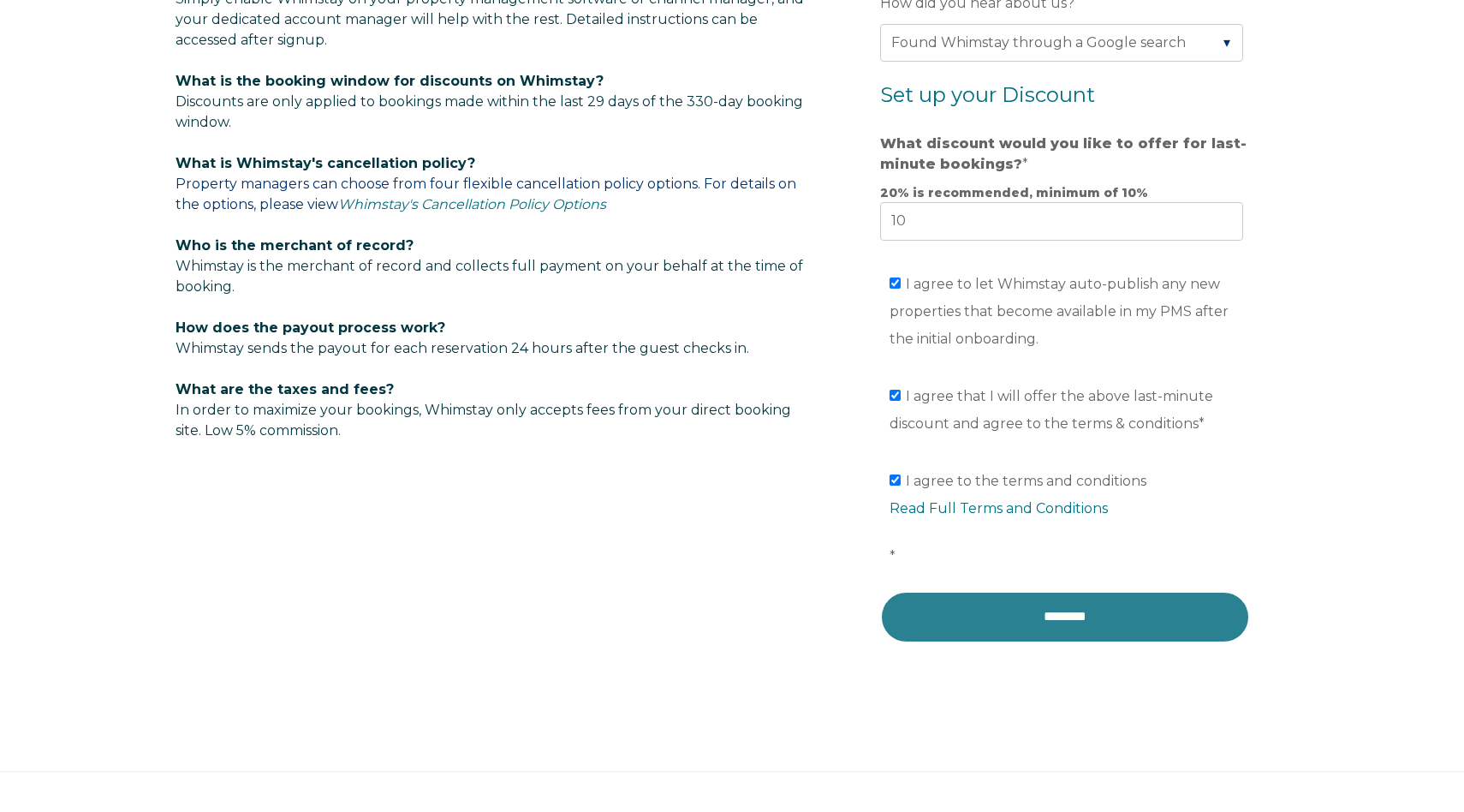
drag, startPoint x: 1061, startPoint y: 619, endPoint x: 1081, endPoint y: 620, distance: 20.0
click at [1063, 618] on input "********" at bounding box center [1064, 617] width 370 height 51
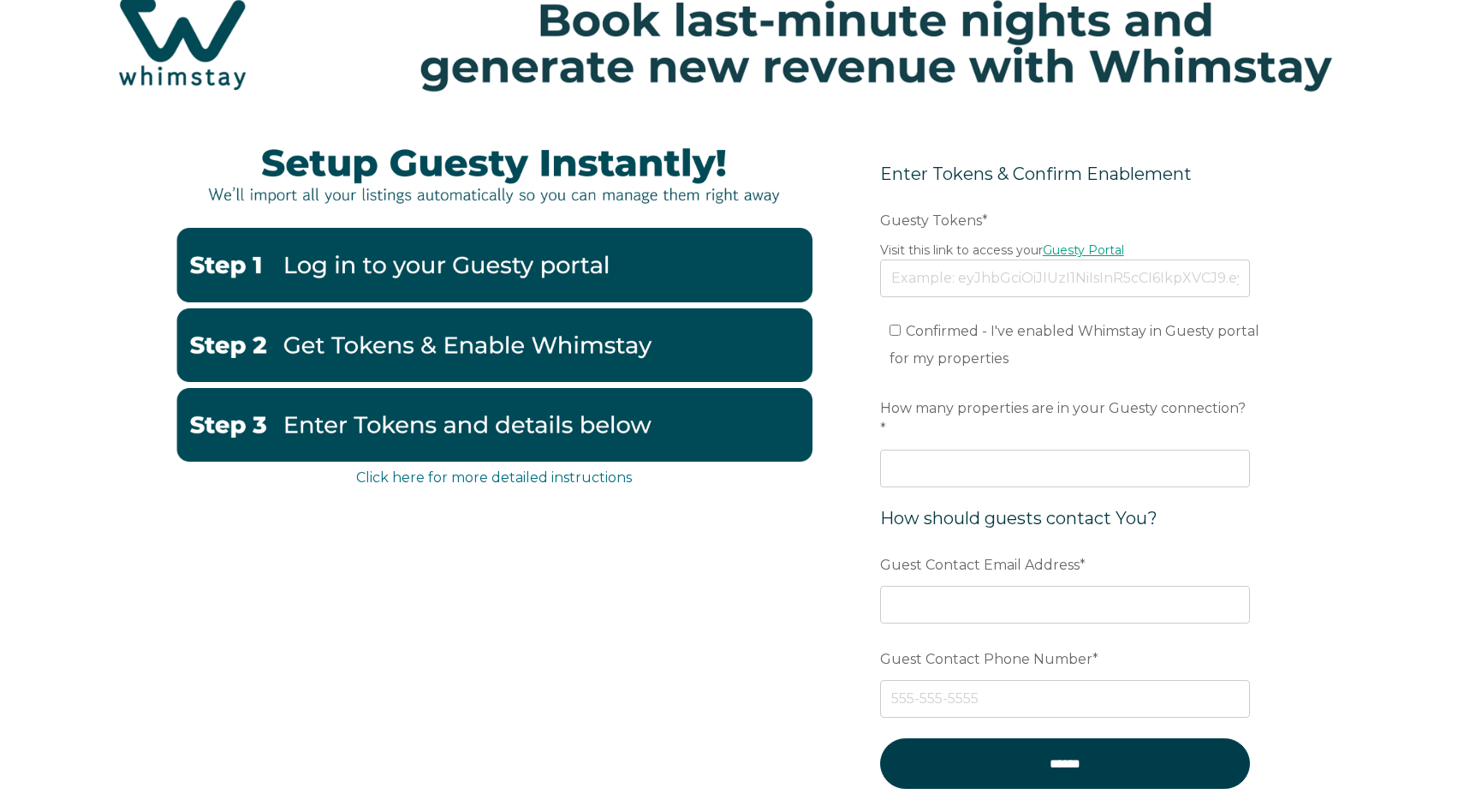
scroll to position [77, 0]
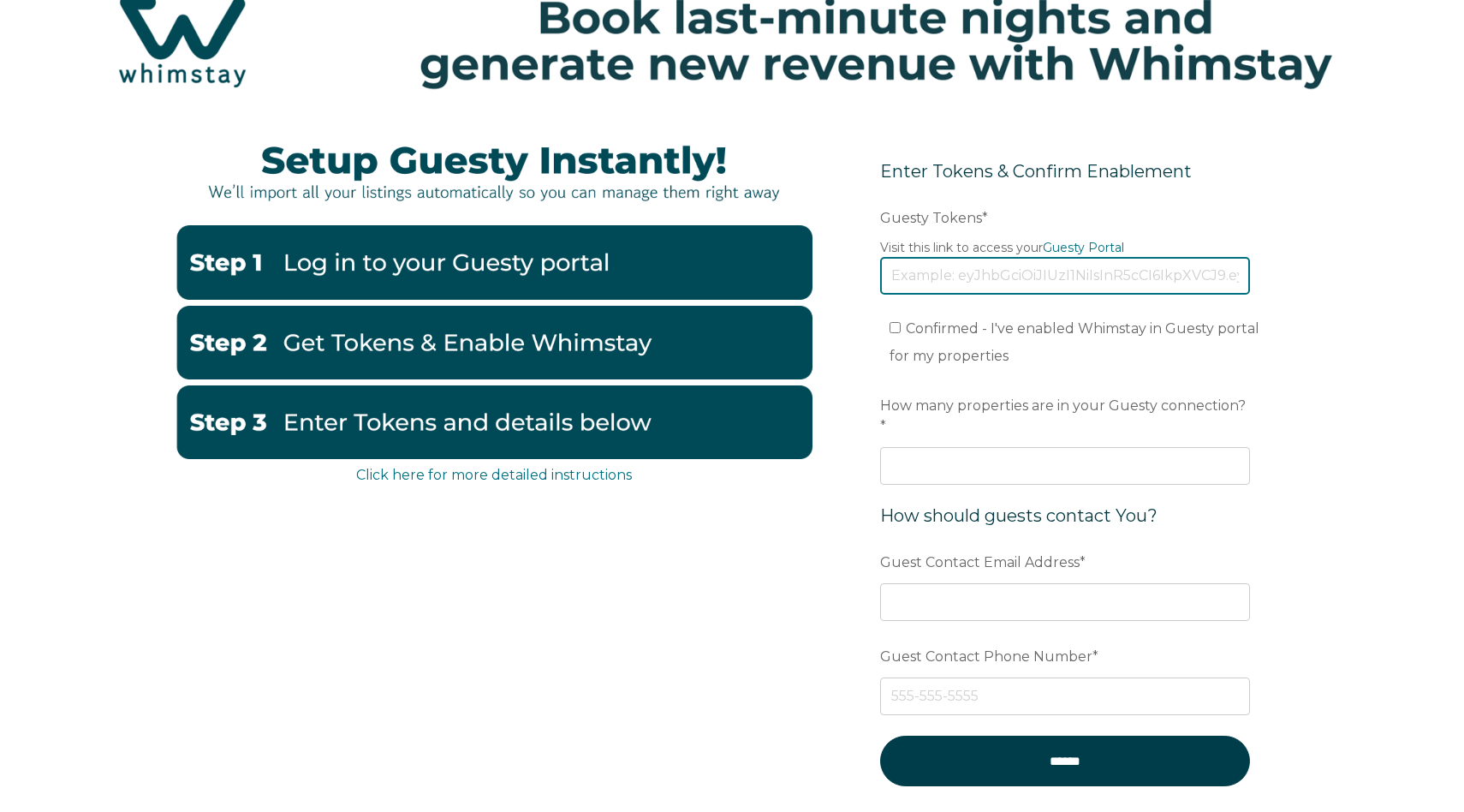
click at [1106, 276] on input "Guesty Tokens *" at bounding box center [1064, 276] width 370 height 38
paste input "[SECURITY_DATA]"
type input "[SECURITY_DATA]"
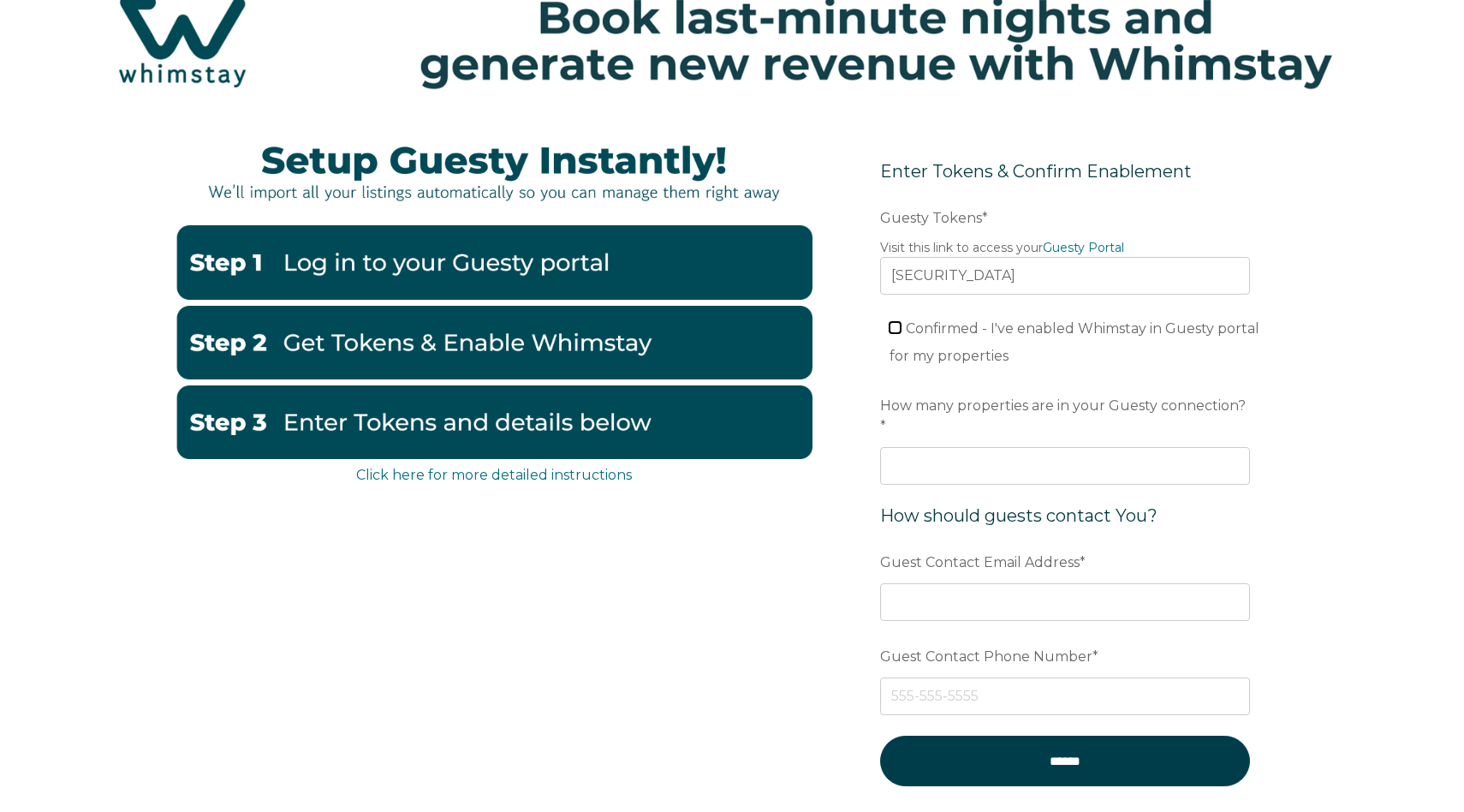
scroll to position [0, 0]
click at [896, 328] on input "Confirmed - I've enabled Whimstay in Guesty portal for my properties" at bounding box center [895, 327] width 11 height 11
checkbox input "true"
click at [1066, 447] on input "How many properties are in your Guesty connection? *" at bounding box center [1064, 466] width 370 height 38
type input "123"
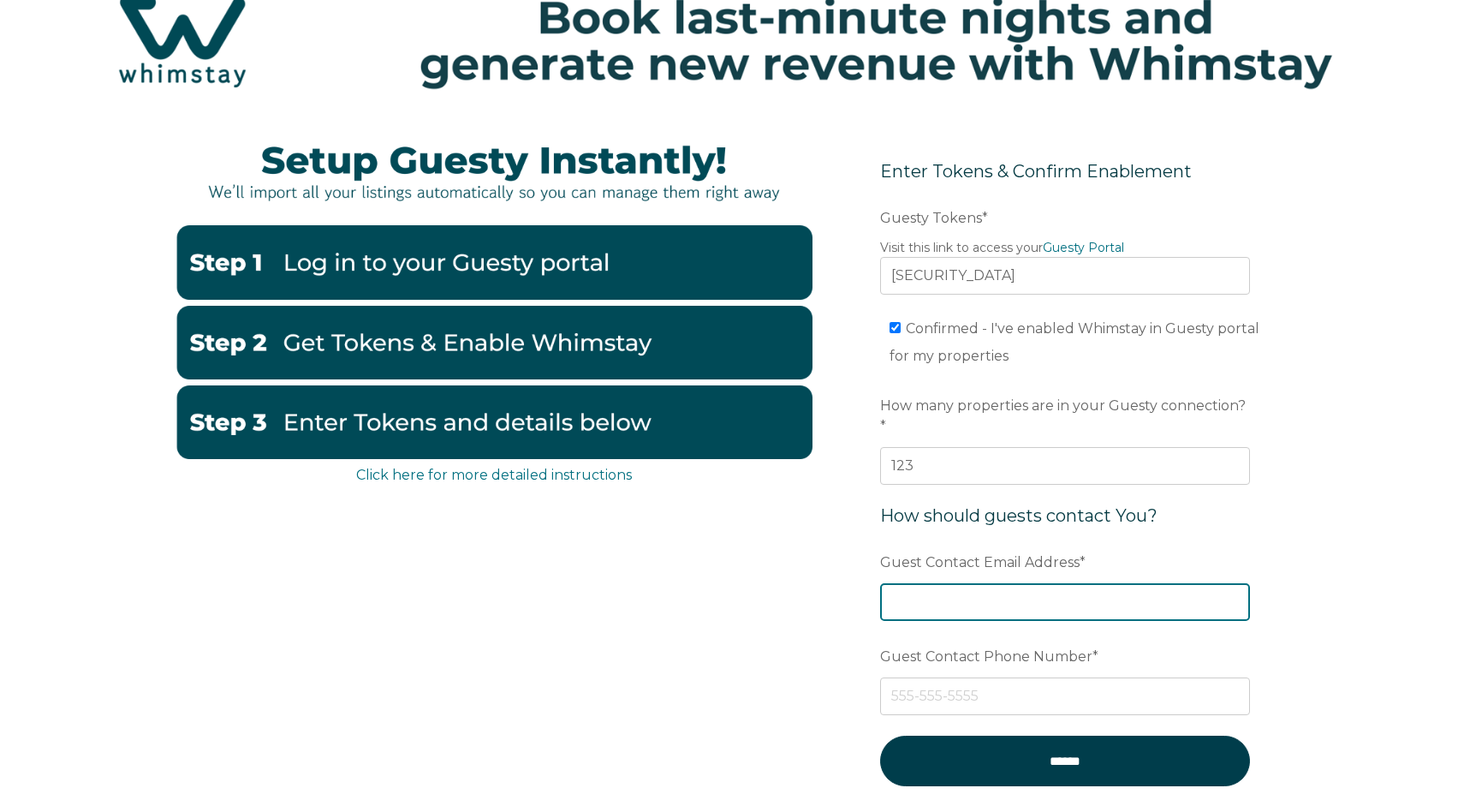
click at [1064, 583] on input "Guest Contact Email Address *" at bounding box center [1064, 602] width 370 height 38
type input "[EMAIL_ADDRESS][DOMAIN_NAME]"
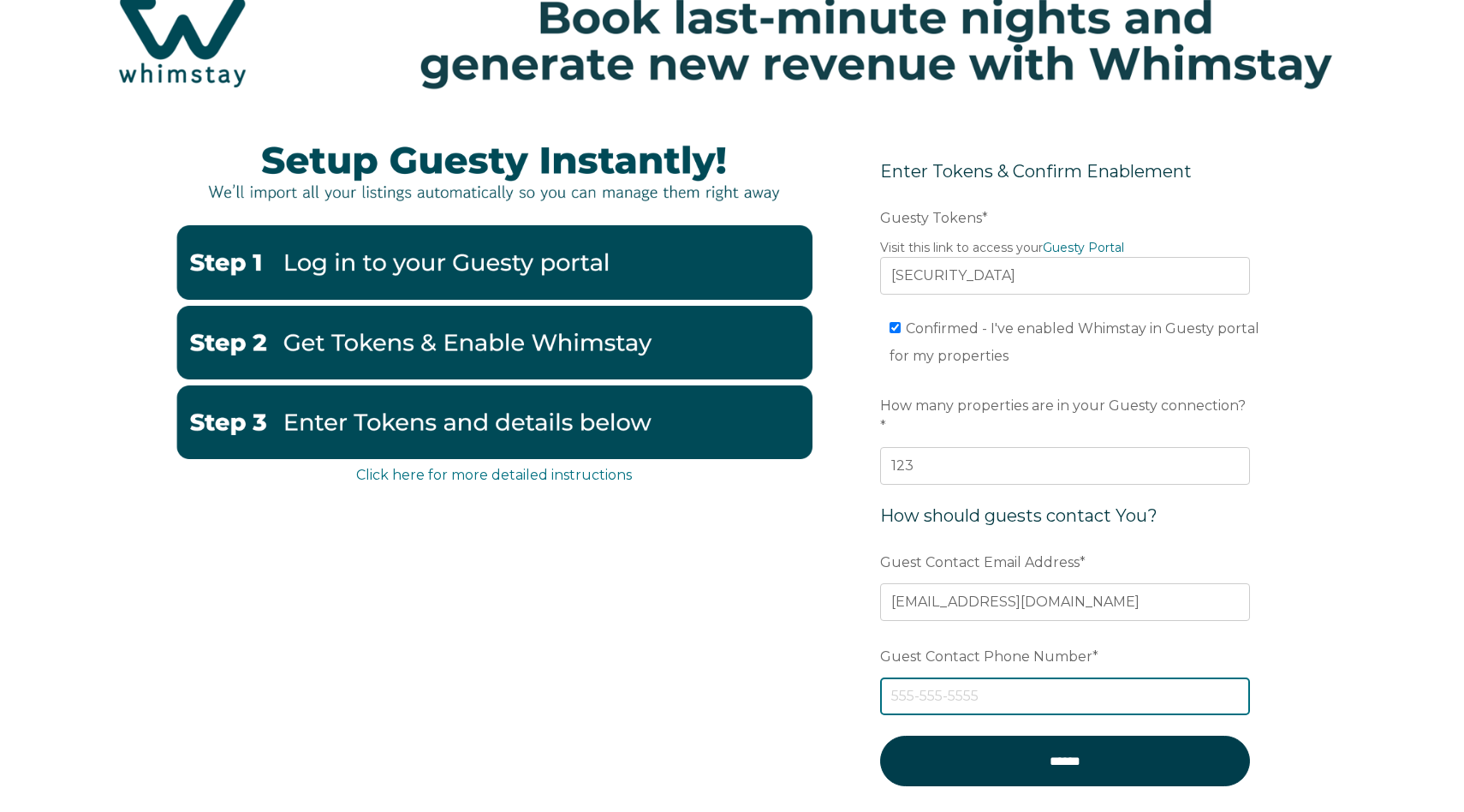
click at [1012, 677] on input "Guest Contact Phone Number *" at bounding box center [1064, 696] width 370 height 38
type input "305 204 6049"
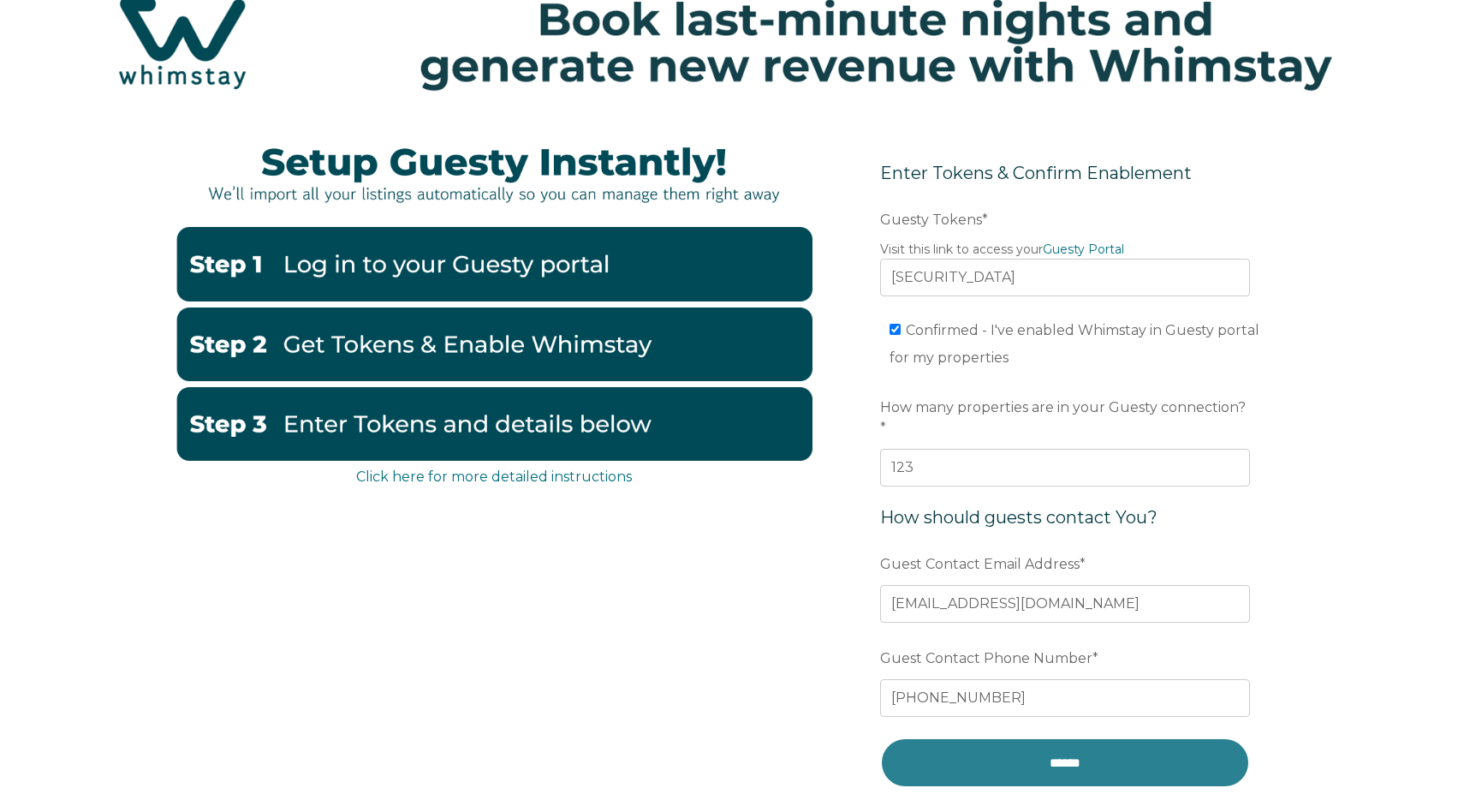
drag, startPoint x: 1085, startPoint y: 750, endPoint x: 1184, endPoint y: 740, distance: 99.5
click at [1085, 750] on input "******" at bounding box center [1064, 762] width 370 height 51
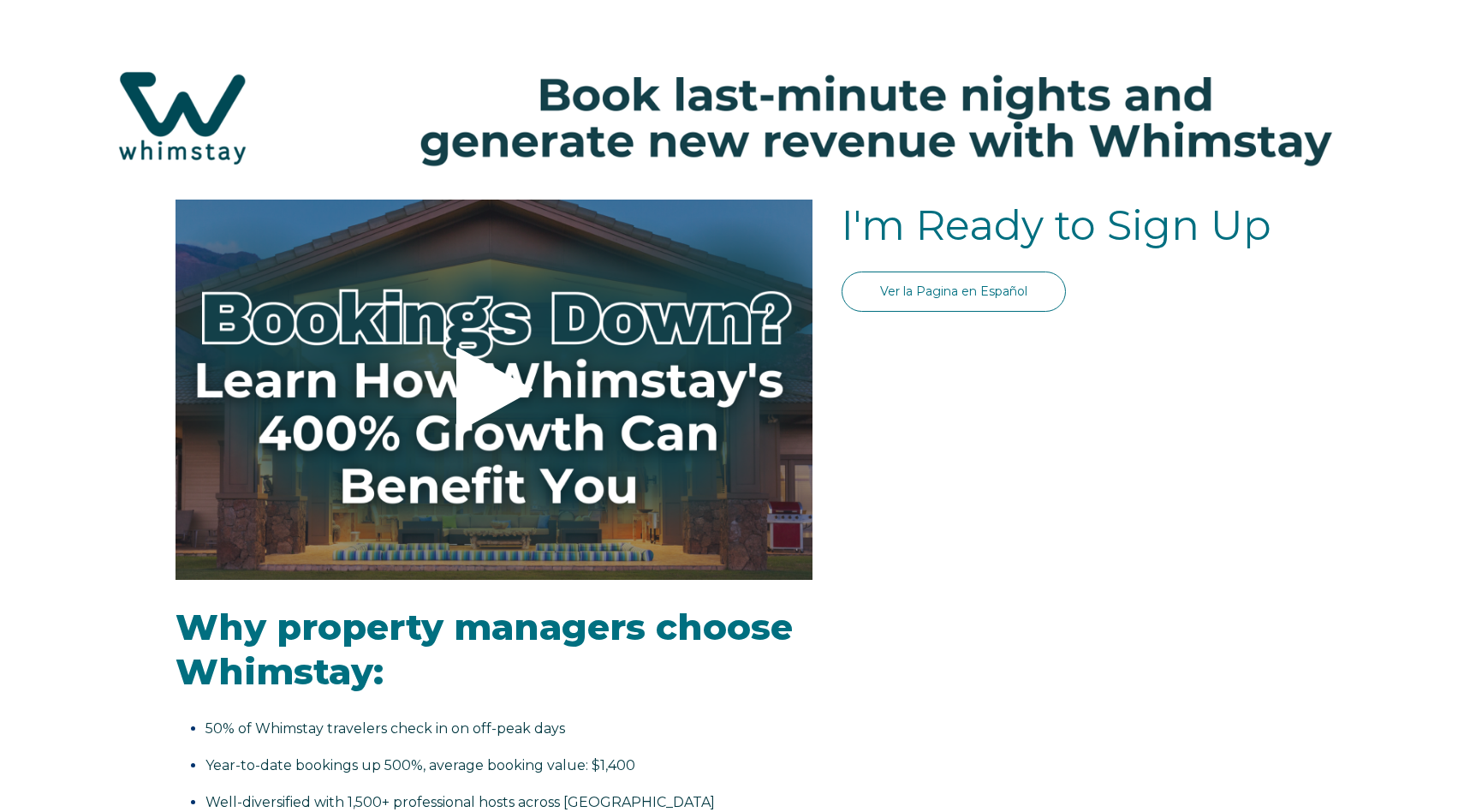
select select "US"
select select "Standard"
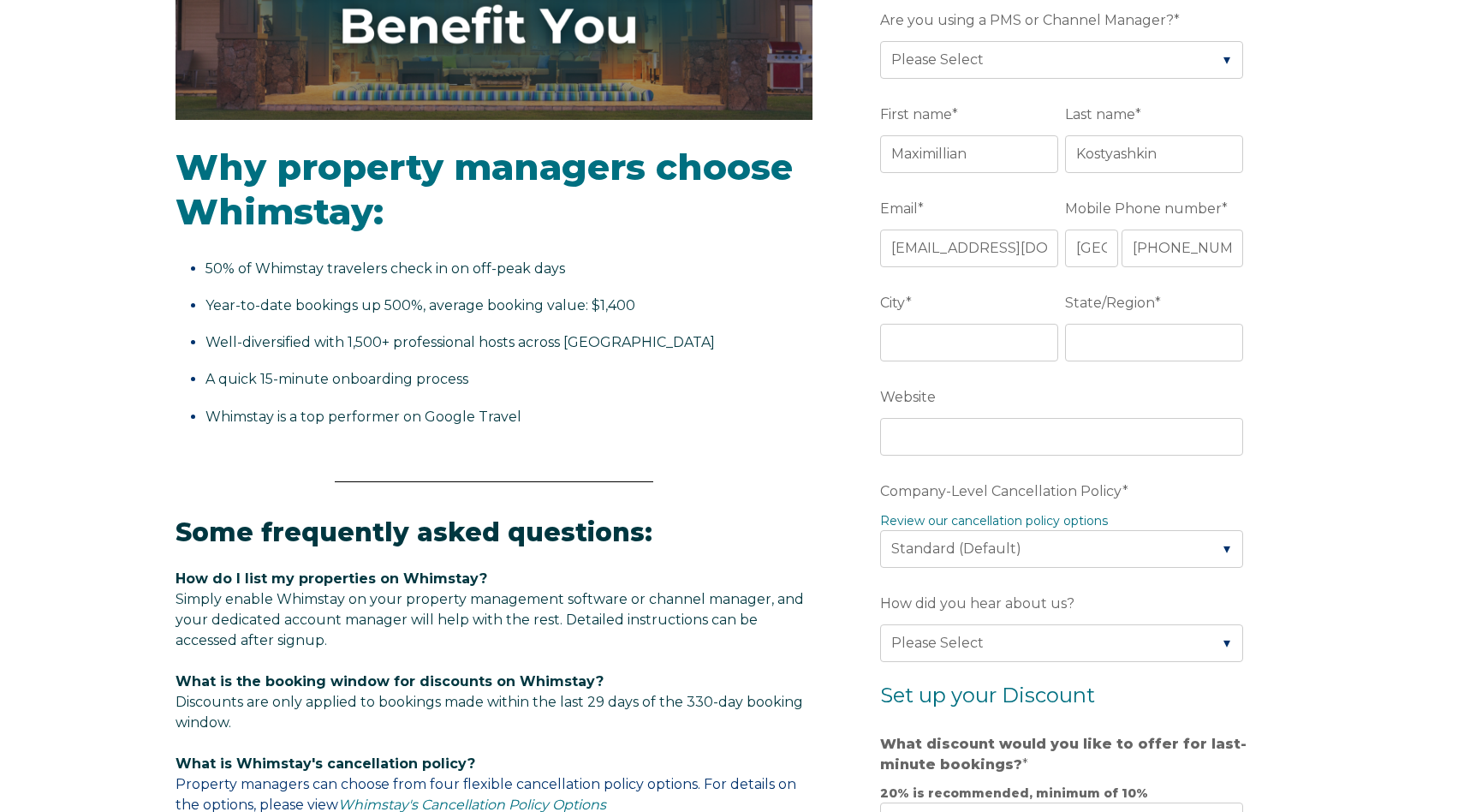
scroll to position [441, 0]
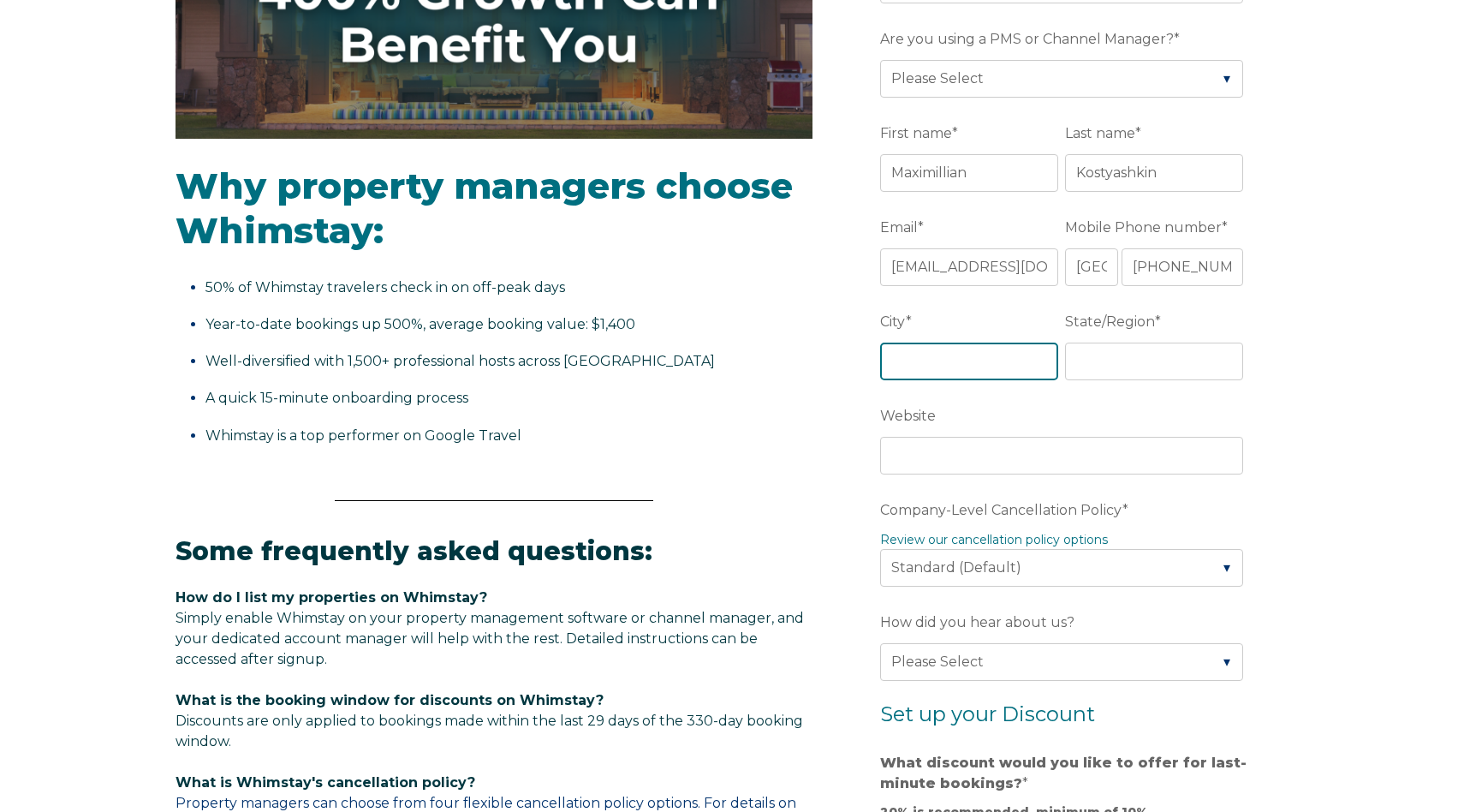
click at [973, 364] on input "City *" at bounding box center [969, 361] width 178 height 38
type input "Miami Beach"
click at [1092, 371] on input "State/Region *" at bounding box center [1154, 361] width 178 height 38
type input "Florida"
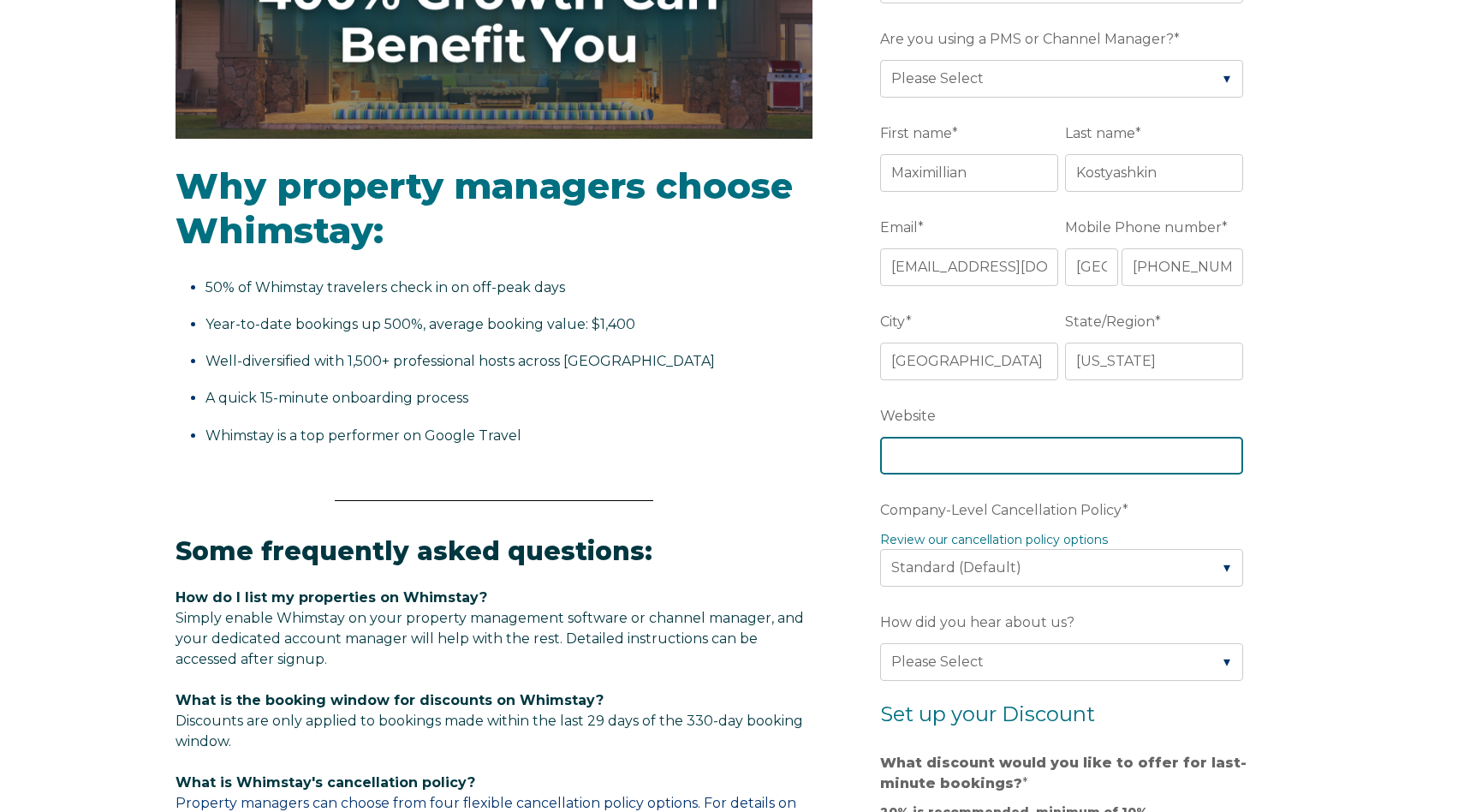
click at [1099, 462] on input "Website" at bounding box center [1061, 455] width 363 height 38
type input "makvacation.com"
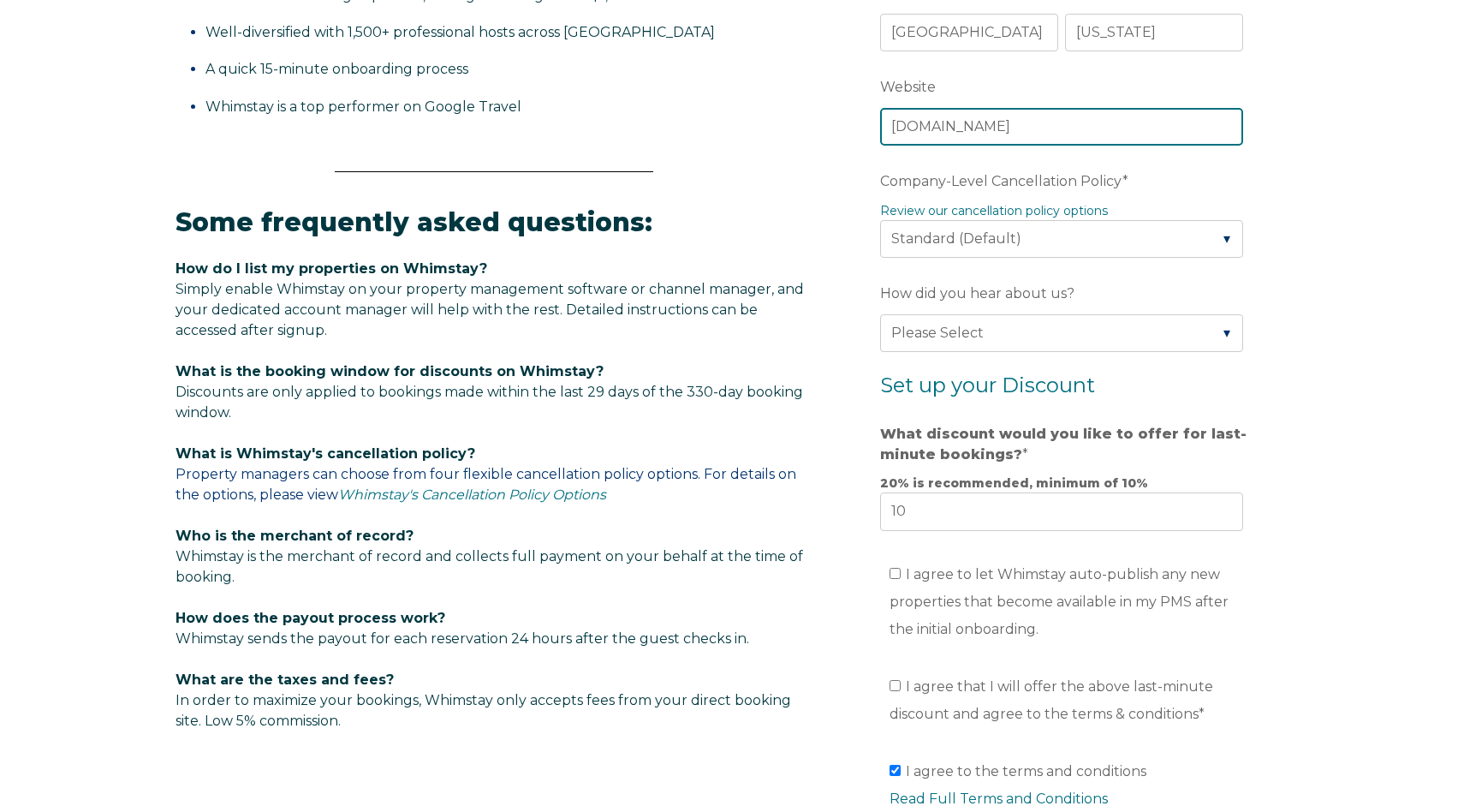
scroll to position [797, 0]
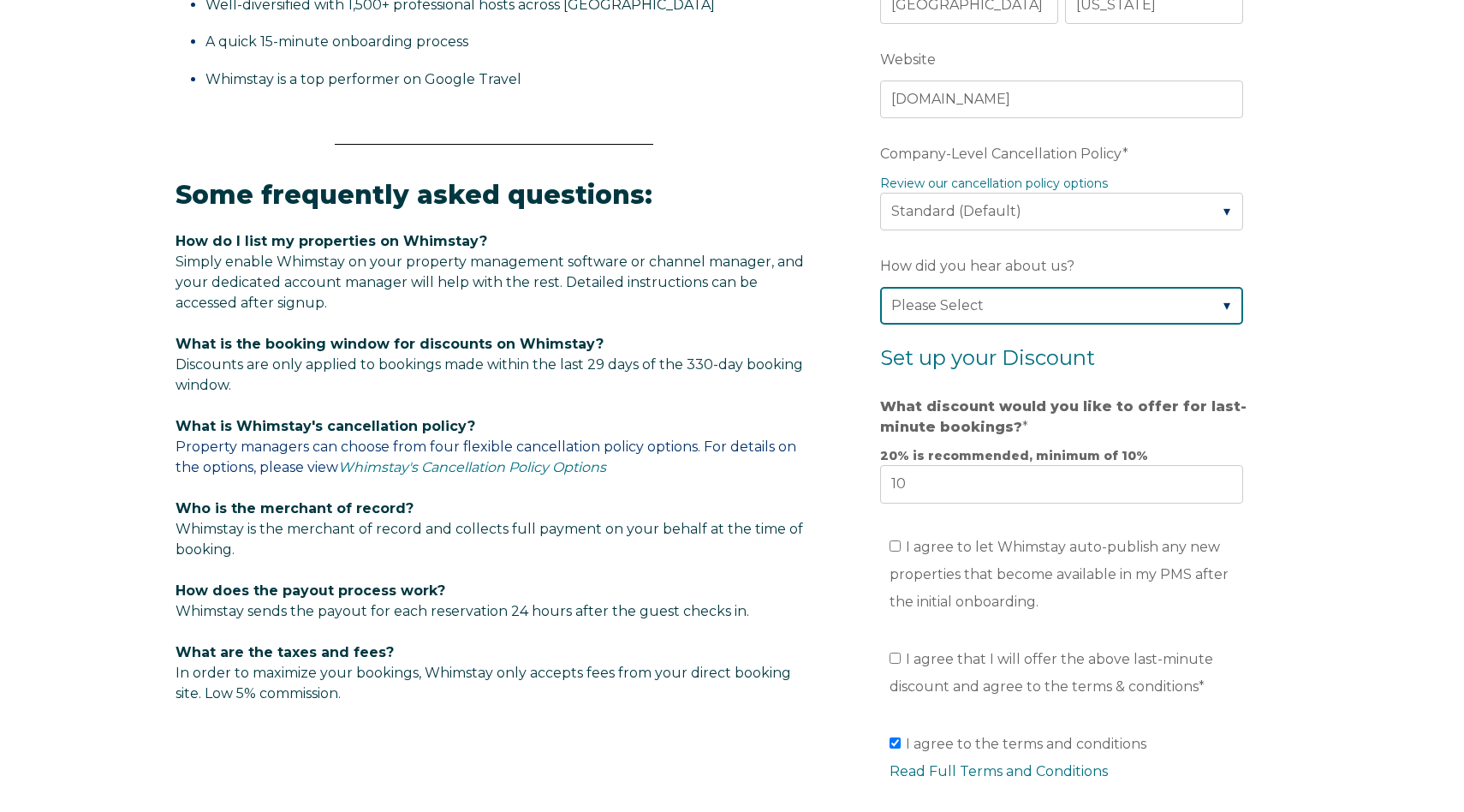
click at [1100, 310] on select "Please Select Found Whimstay through a Google search Direct outreach from a Whi…" at bounding box center [1061, 305] width 363 height 38
select select "Google Search"
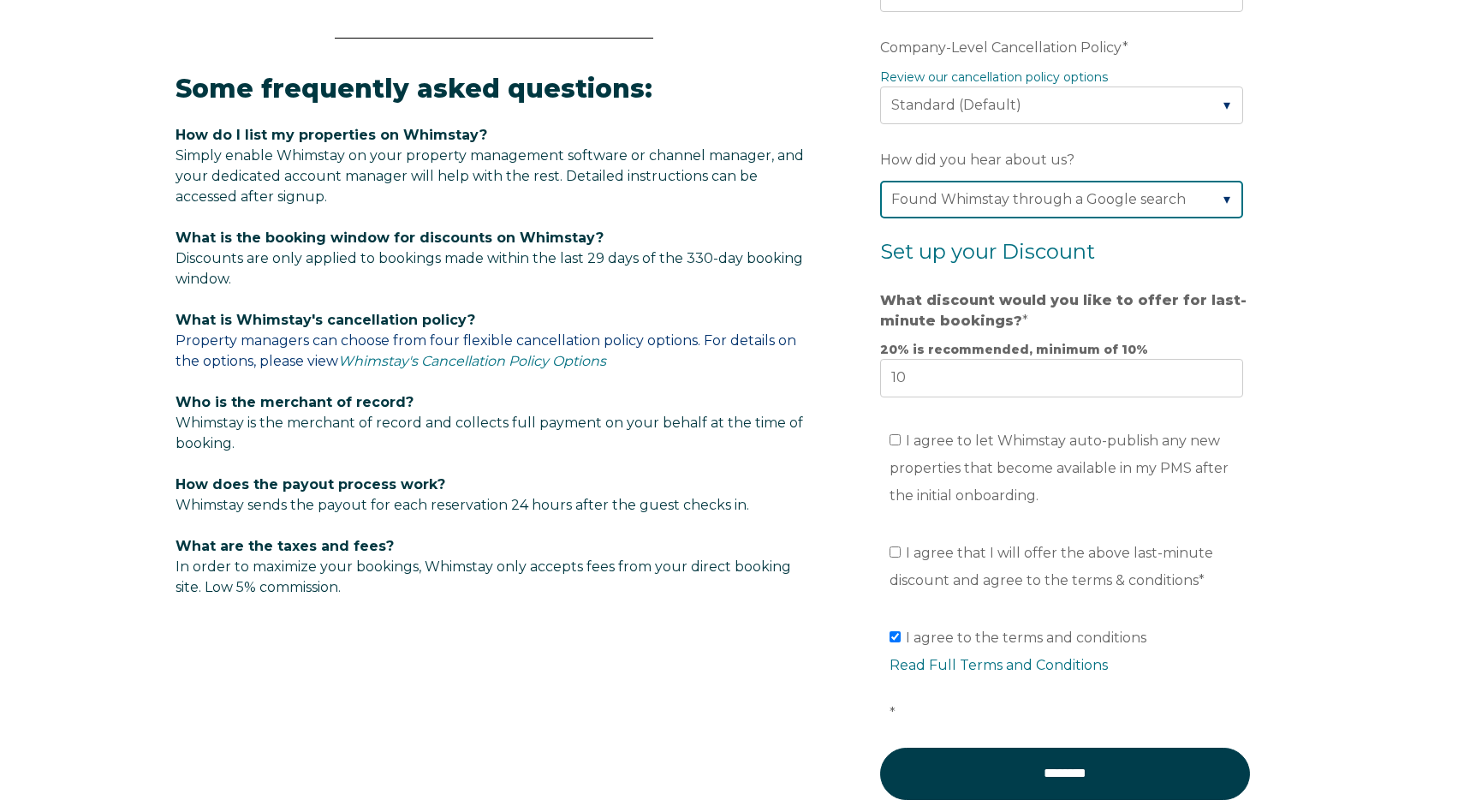
scroll to position [913, 0]
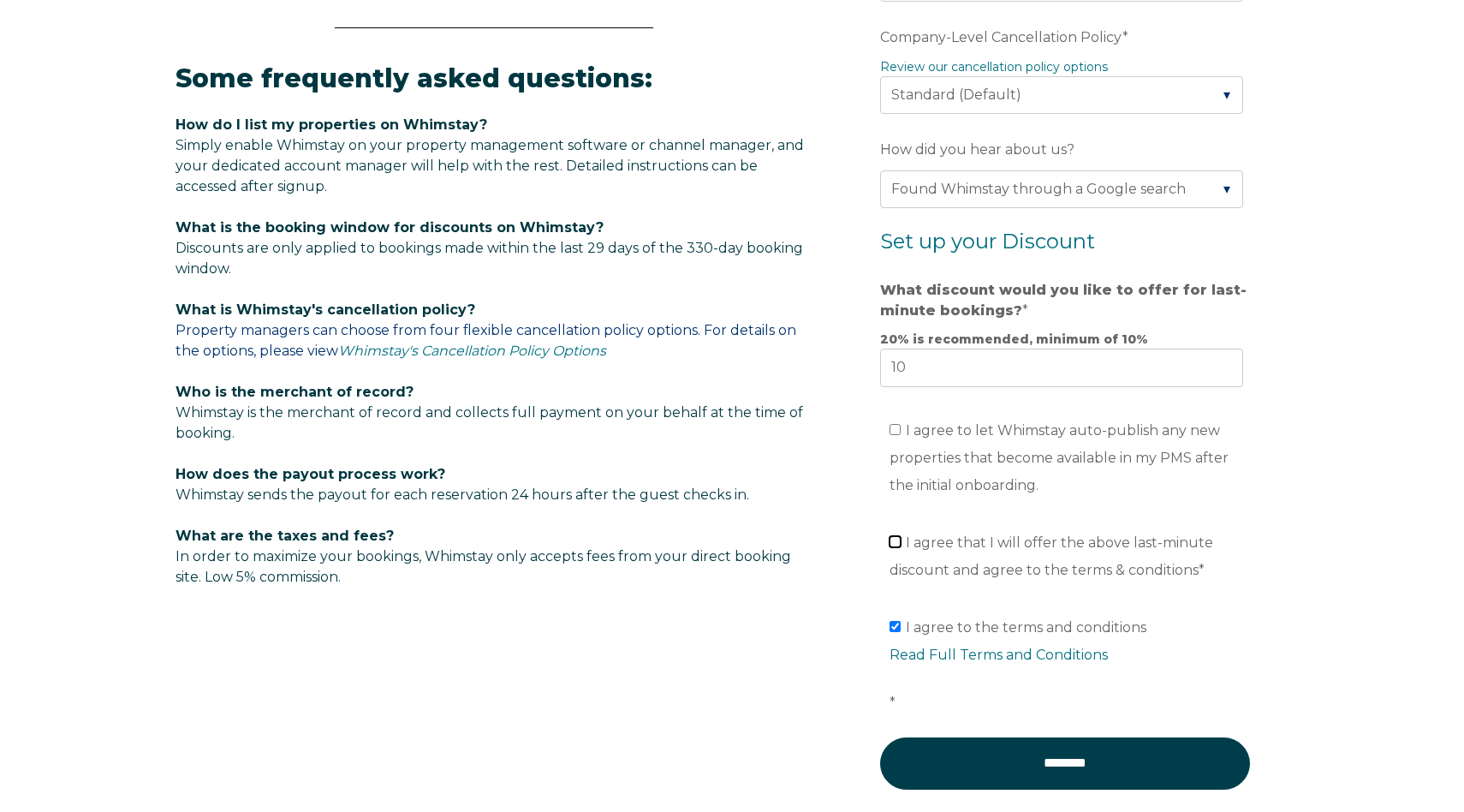
drag, startPoint x: 900, startPoint y: 544, endPoint x: 900, endPoint y: 497, distance: 47.0
click at [900, 544] on input "I agree that I will offer the above last-minute discount and agree to the terms…" at bounding box center [895, 541] width 11 height 11
checkbox input "true"
drag, startPoint x: 894, startPoint y: 433, endPoint x: 963, endPoint y: 493, distance: 91.4
click at [894, 433] on input "I agree to let Whimstay auto-publish any new properties that become available i…" at bounding box center [895, 429] width 11 height 11
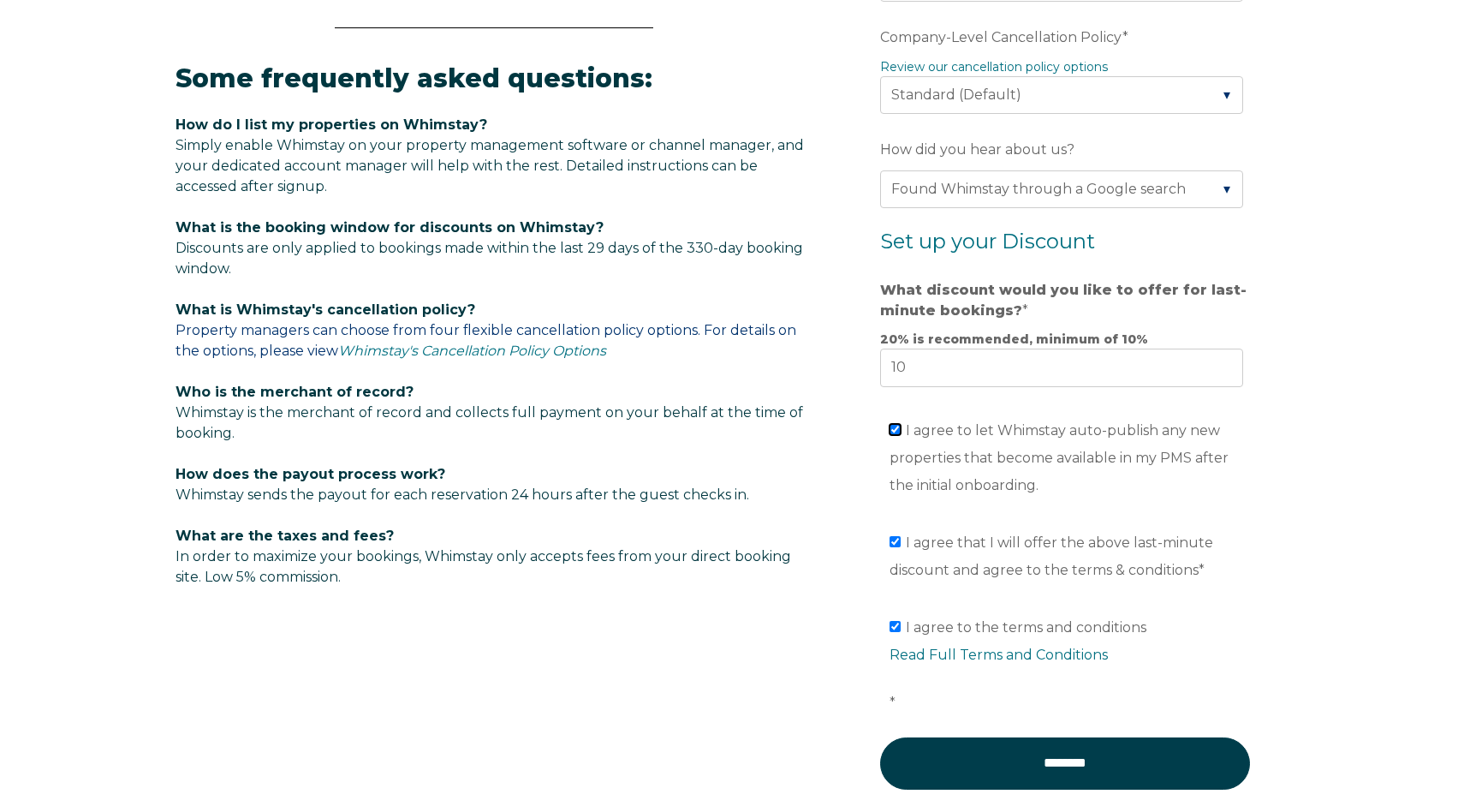
checkbox input "true"
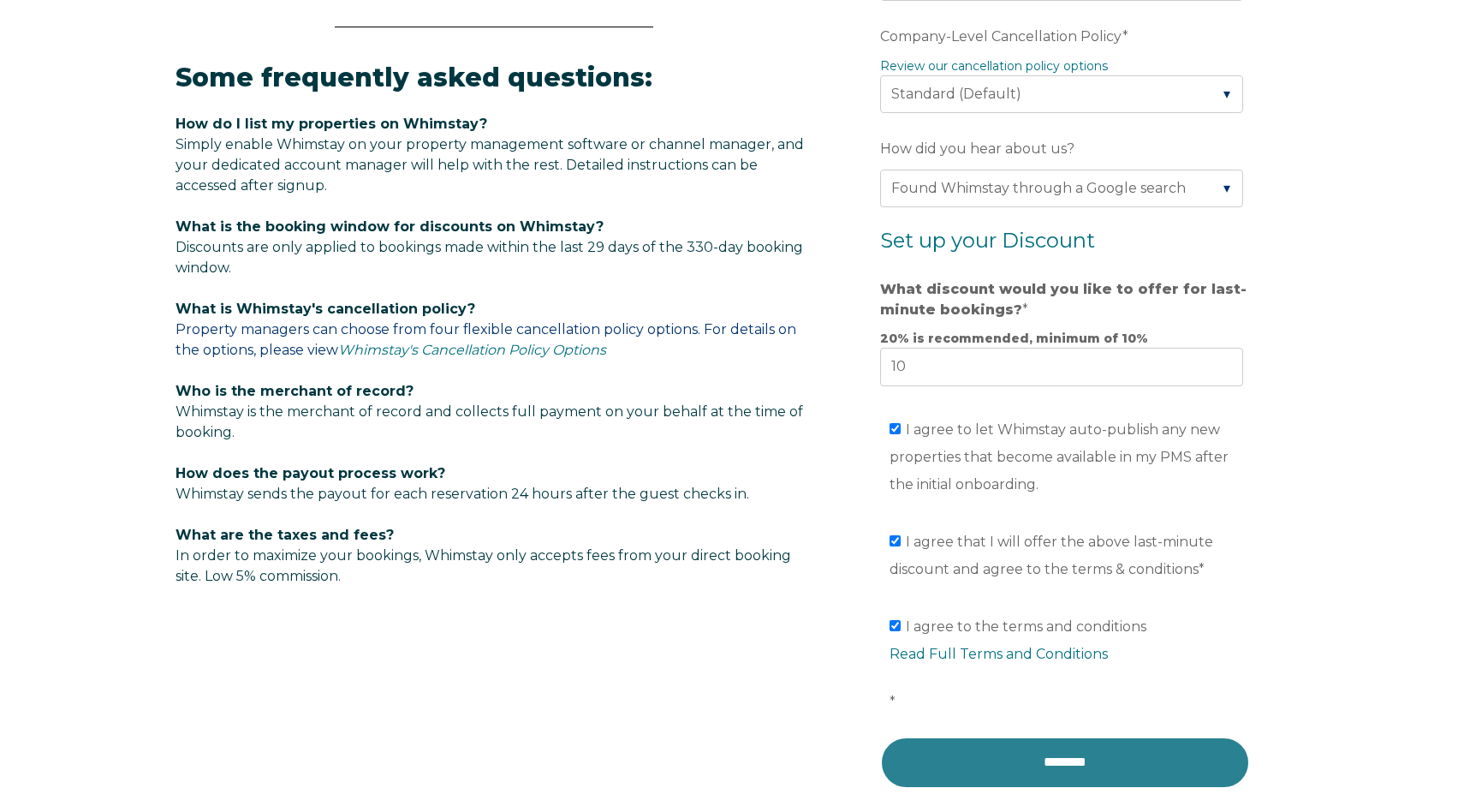
click at [1072, 762] on input "********" at bounding box center [1064, 762] width 370 height 51
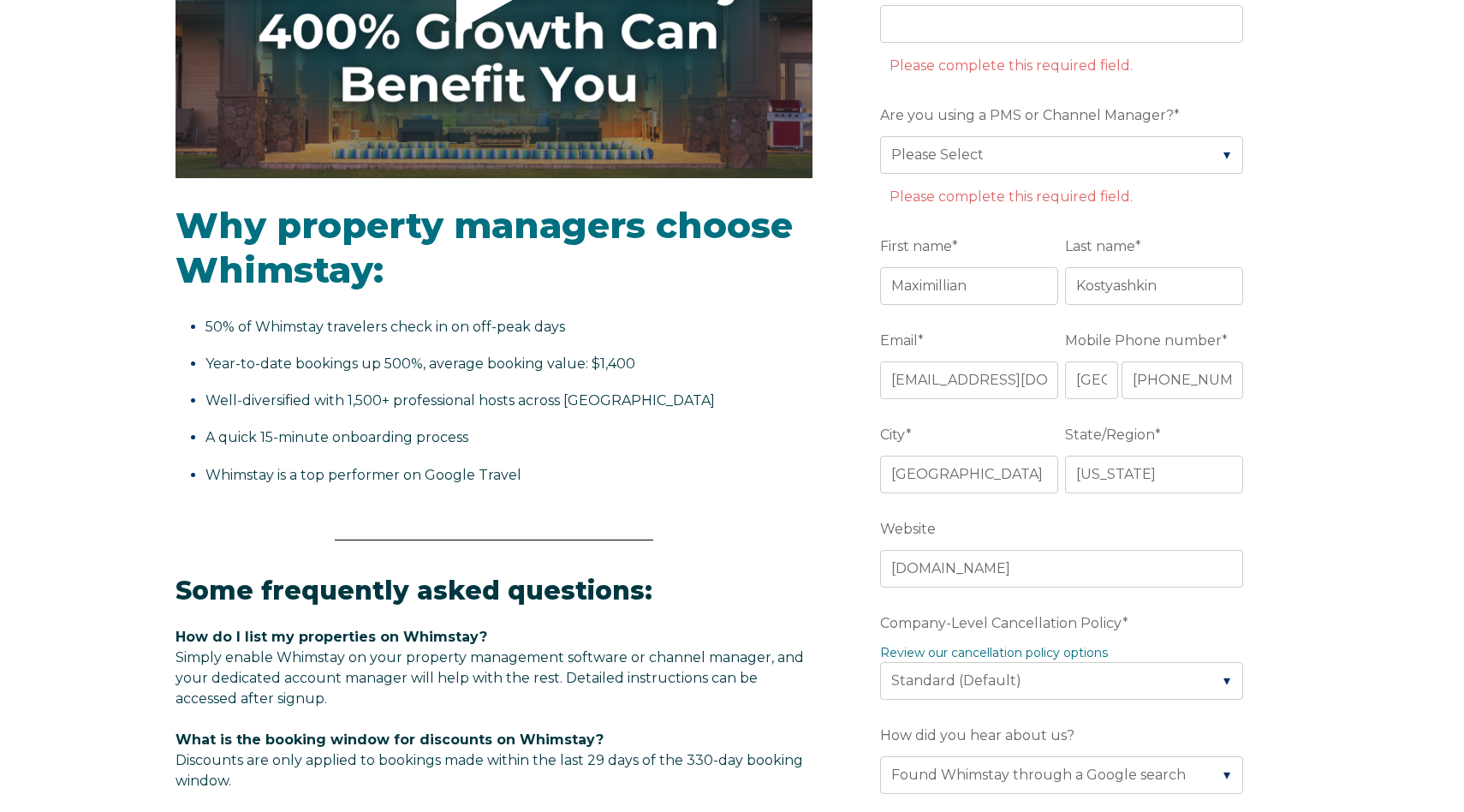
scroll to position [398, 0]
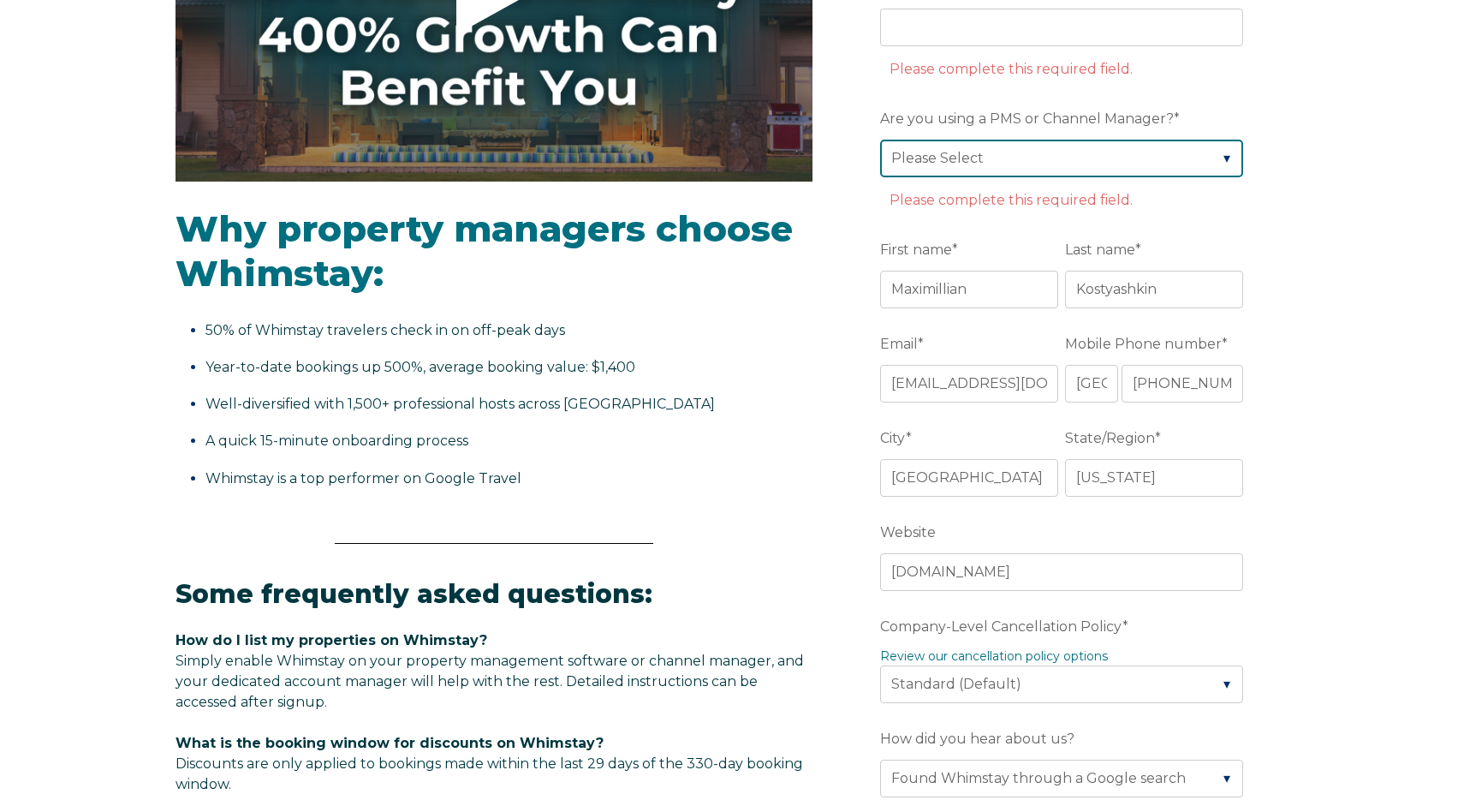
click at [1060, 168] on select "Please Select Barefoot BookingPal Boost Brightside CiiRUS Escapia Guesty Hostaw…" at bounding box center [1061, 159] width 363 height 38
select select "Guesty"
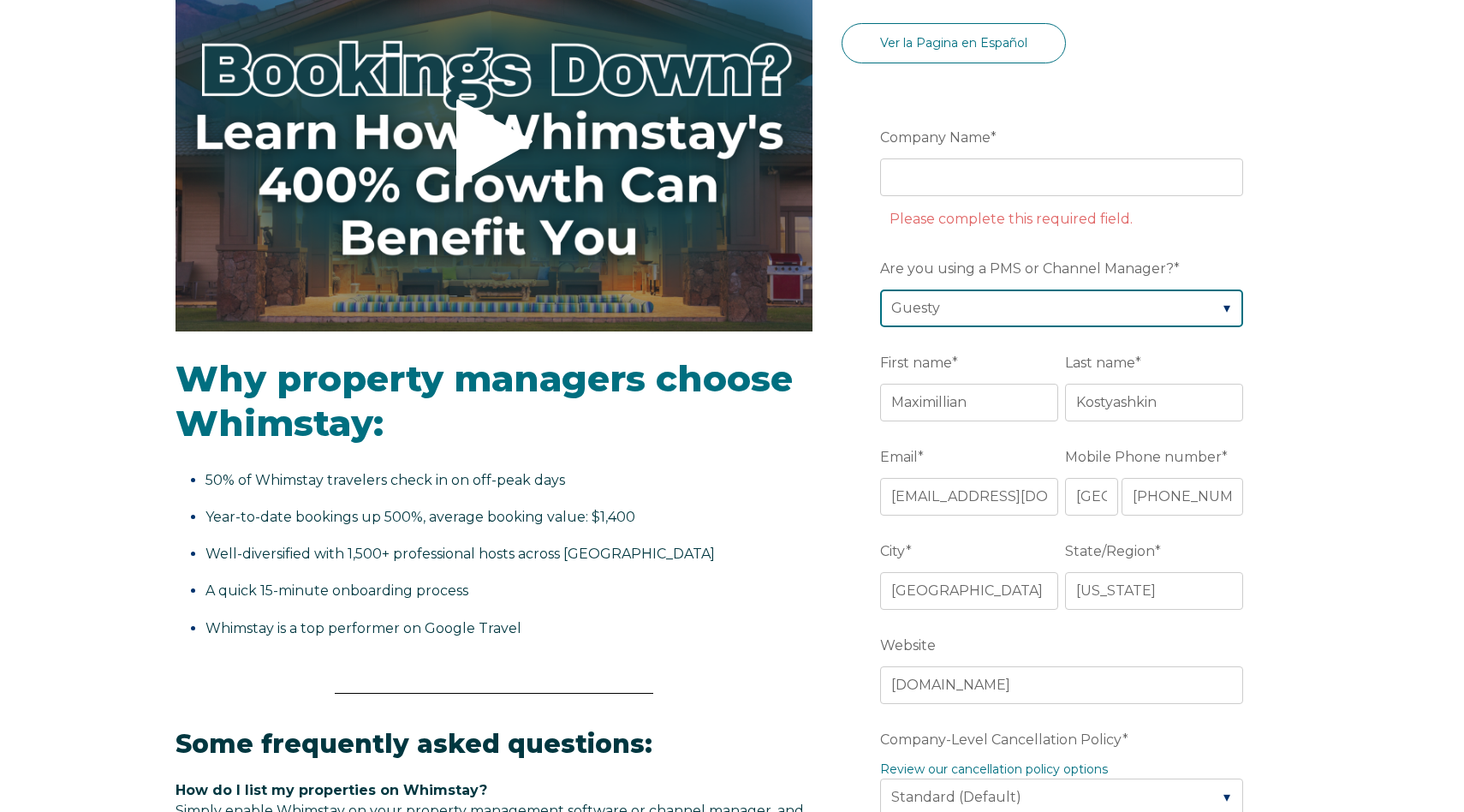
scroll to position [228, 0]
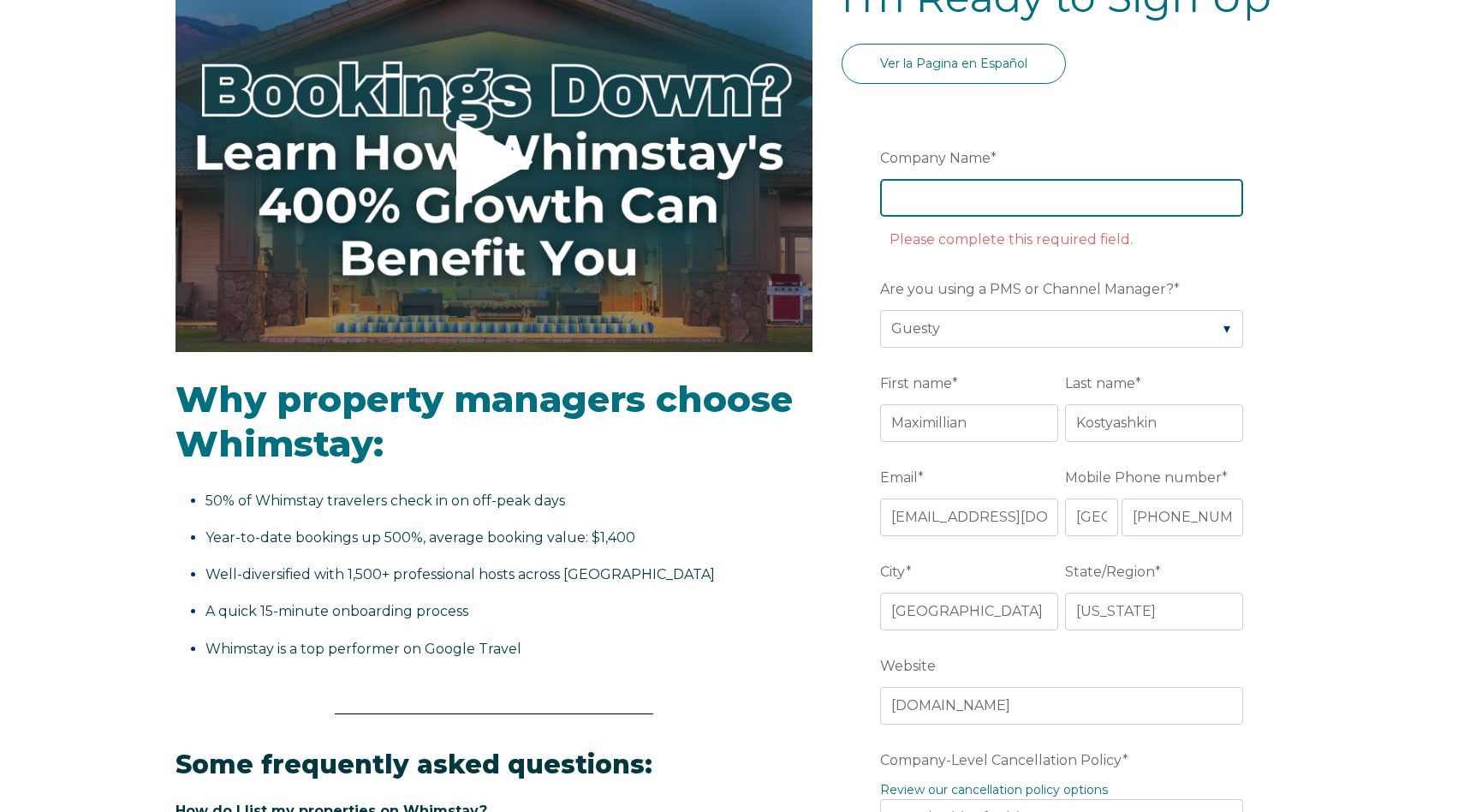
click at [1009, 194] on input "Company Name *" at bounding box center [1061, 198] width 363 height 38
type input "MAK Vacation"
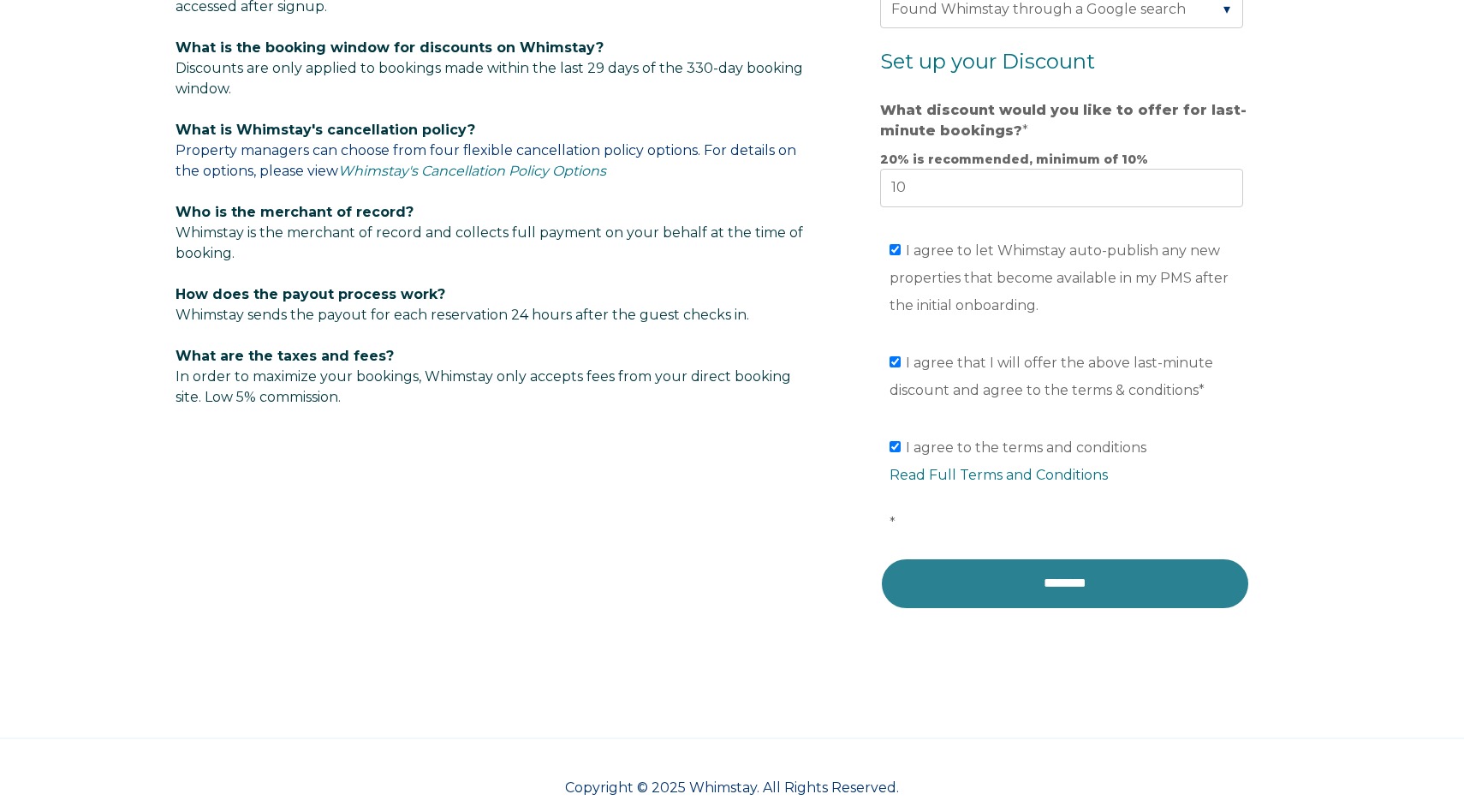
click at [1079, 589] on input "********" at bounding box center [1064, 583] width 370 height 51
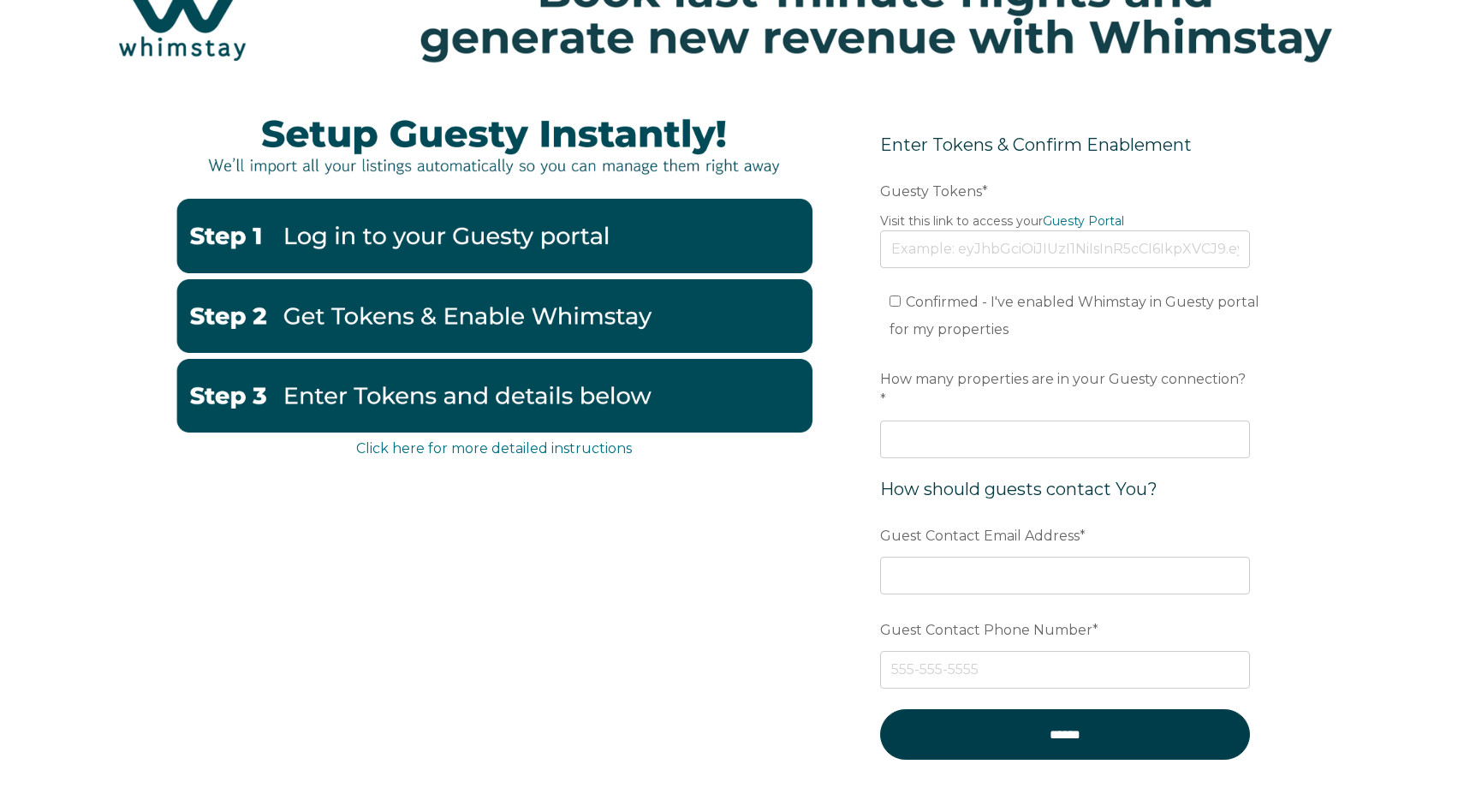
scroll to position [102, 0]
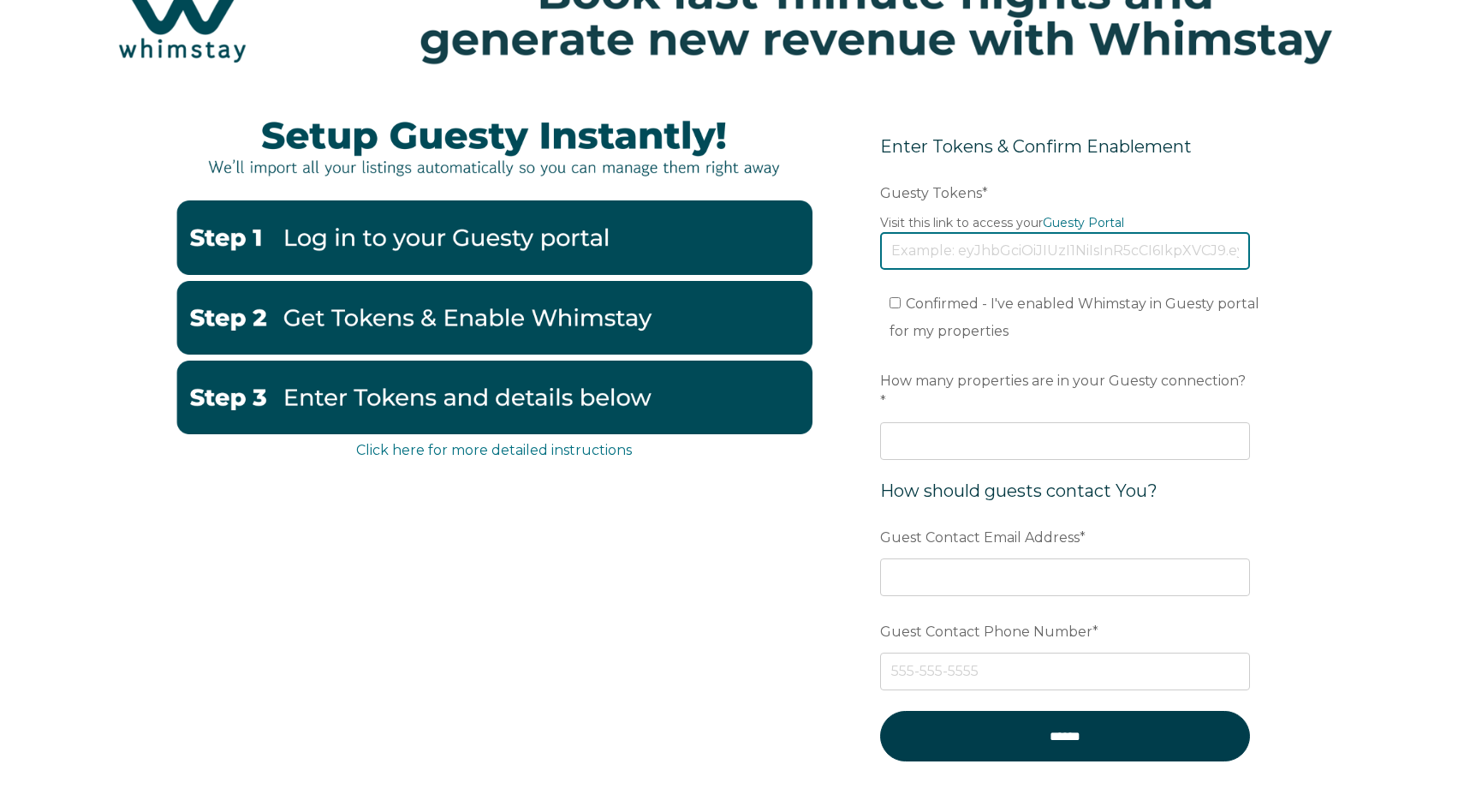
click at [1099, 252] on input "Guesty Tokens *" at bounding box center [1064, 251] width 370 height 38
type input "[SECURITY_DATA]"
click at [897, 304] on input "Confirmed - I've enabled Whimstay in Guesty portal for my properties" at bounding box center [895, 302] width 11 height 11
checkbox input "true"
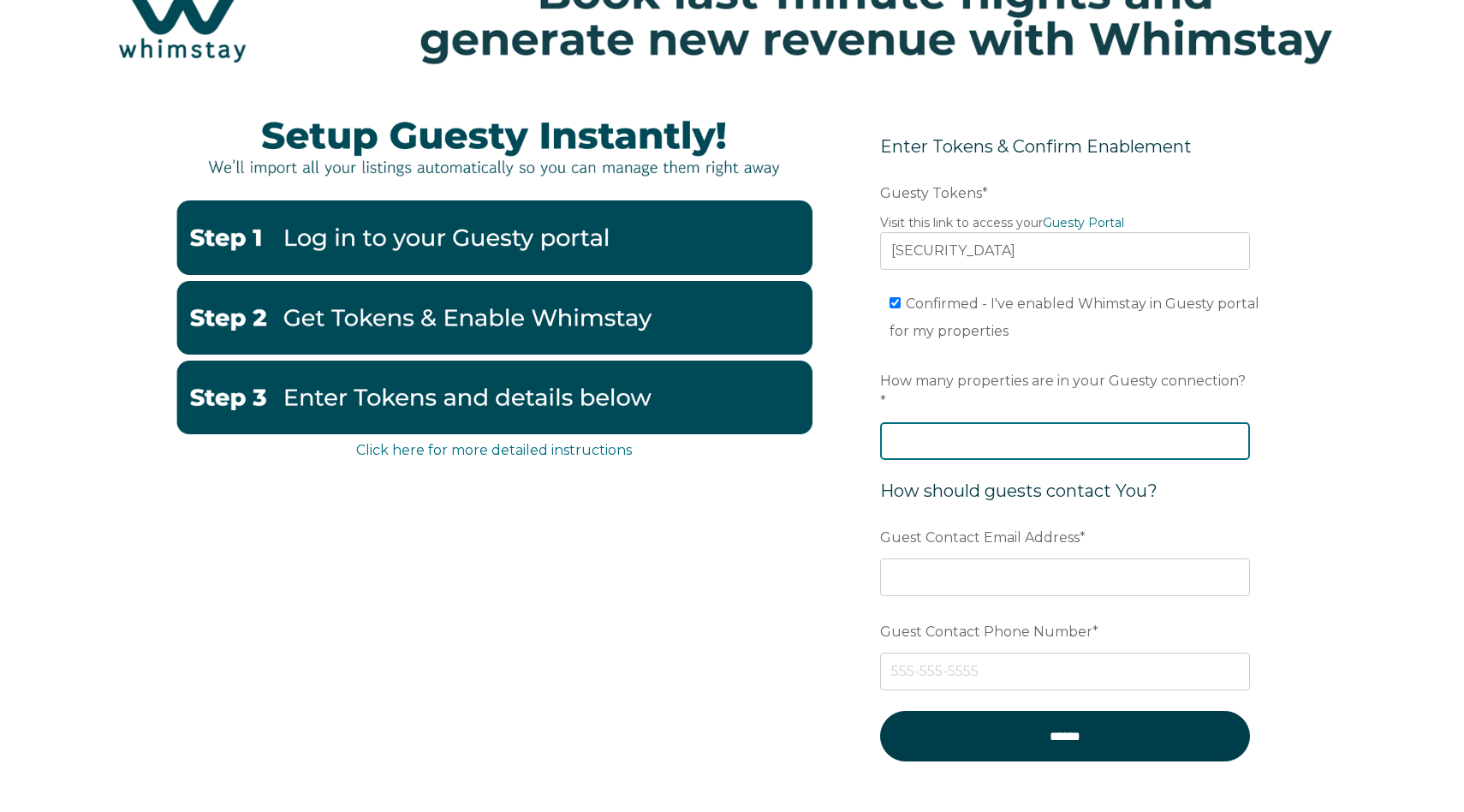
click at [973, 422] on input "How many properties are in your Guesty connection? *" at bounding box center [1064, 441] width 370 height 38
type input "109"
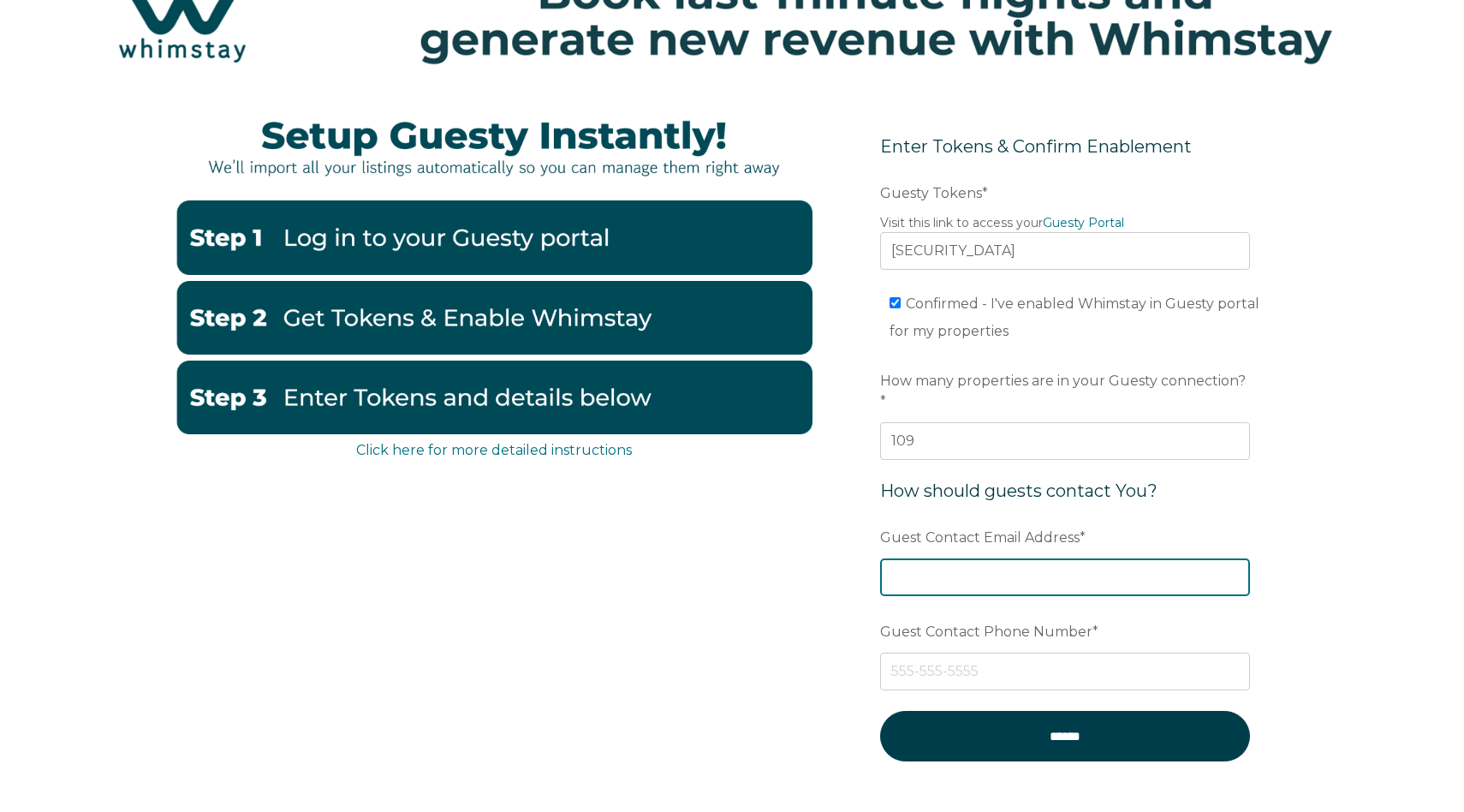
click at [994, 558] on input "Guest Contact Email Address *" at bounding box center [1064, 577] width 370 height 38
type input "[EMAIL_ADDRESS][DOMAIN_NAME]"
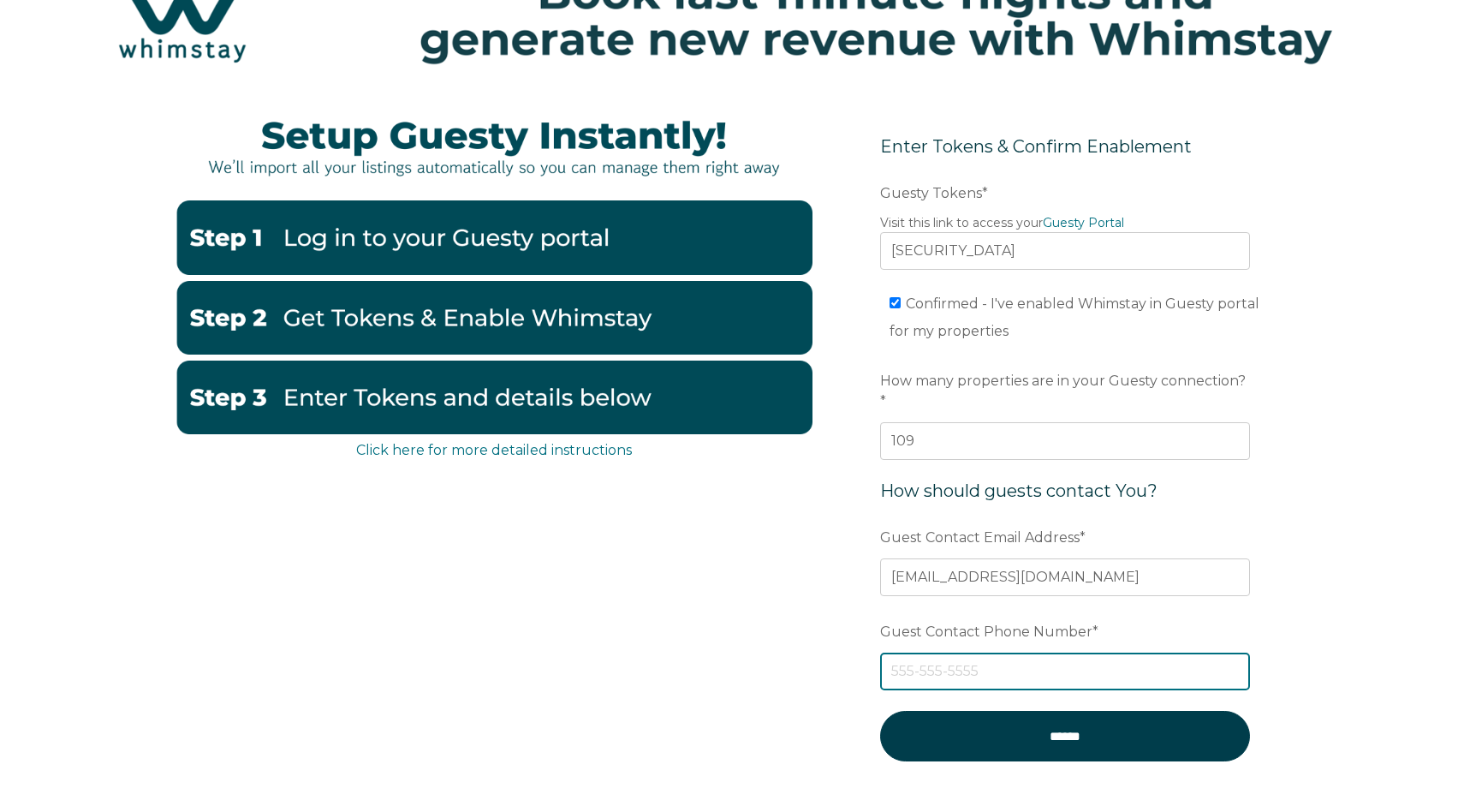
click at [1018, 653] on input "Guest Contact Phone Number *" at bounding box center [1064, 671] width 370 height 38
type input "[PHONE_NUMBER]"
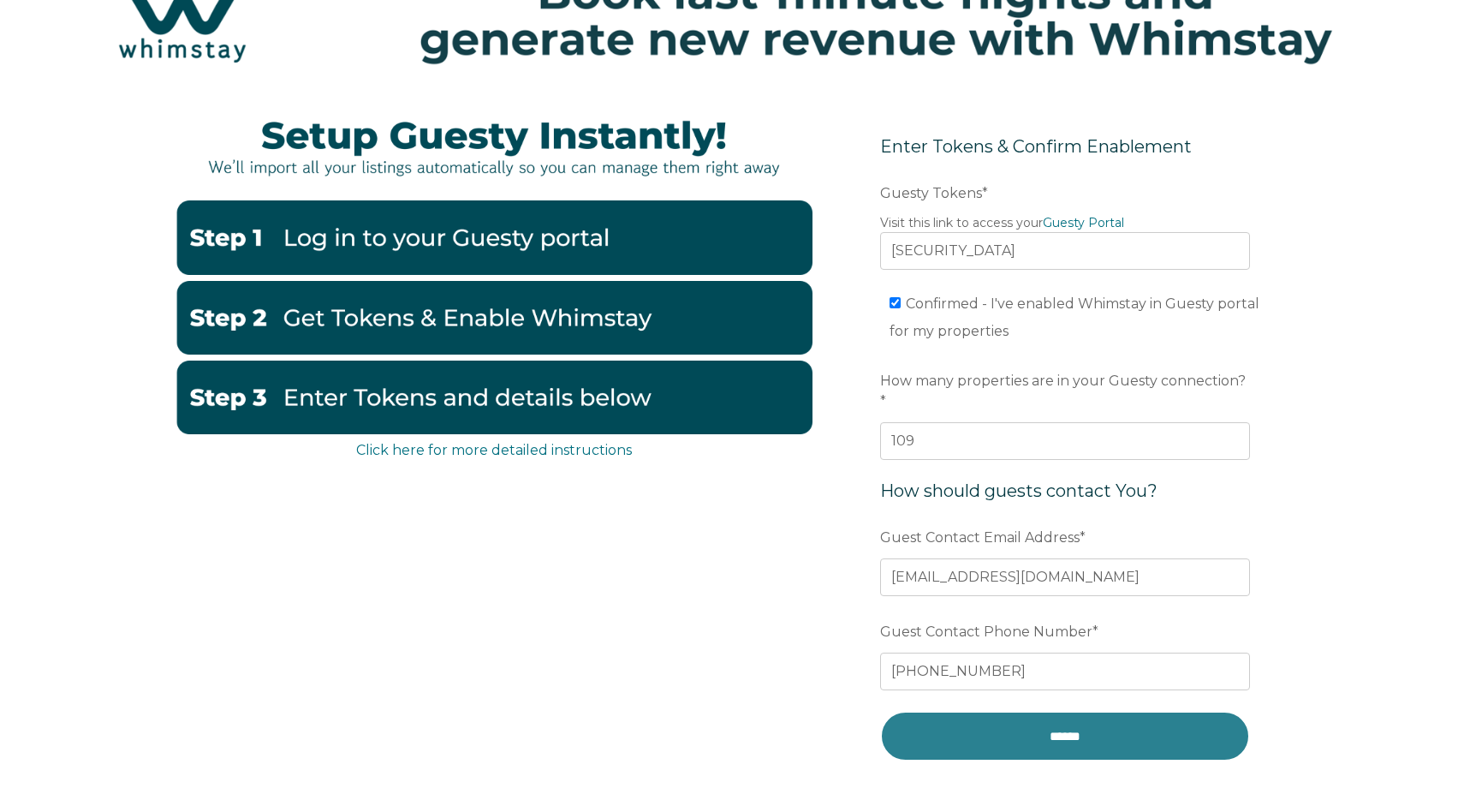
click at [1071, 719] on input "******" at bounding box center [1064, 736] width 370 height 51
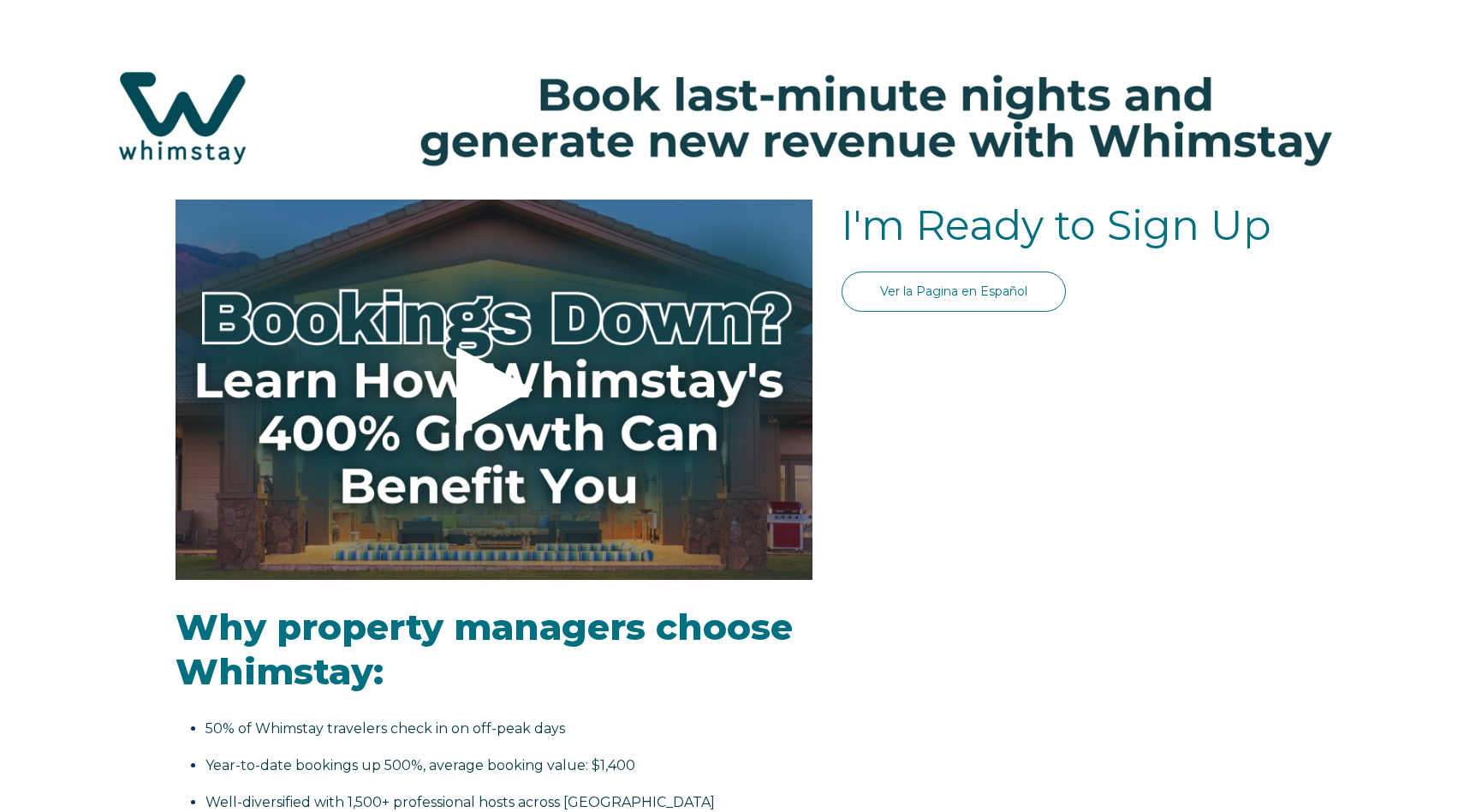
scroll to position [879, 0]
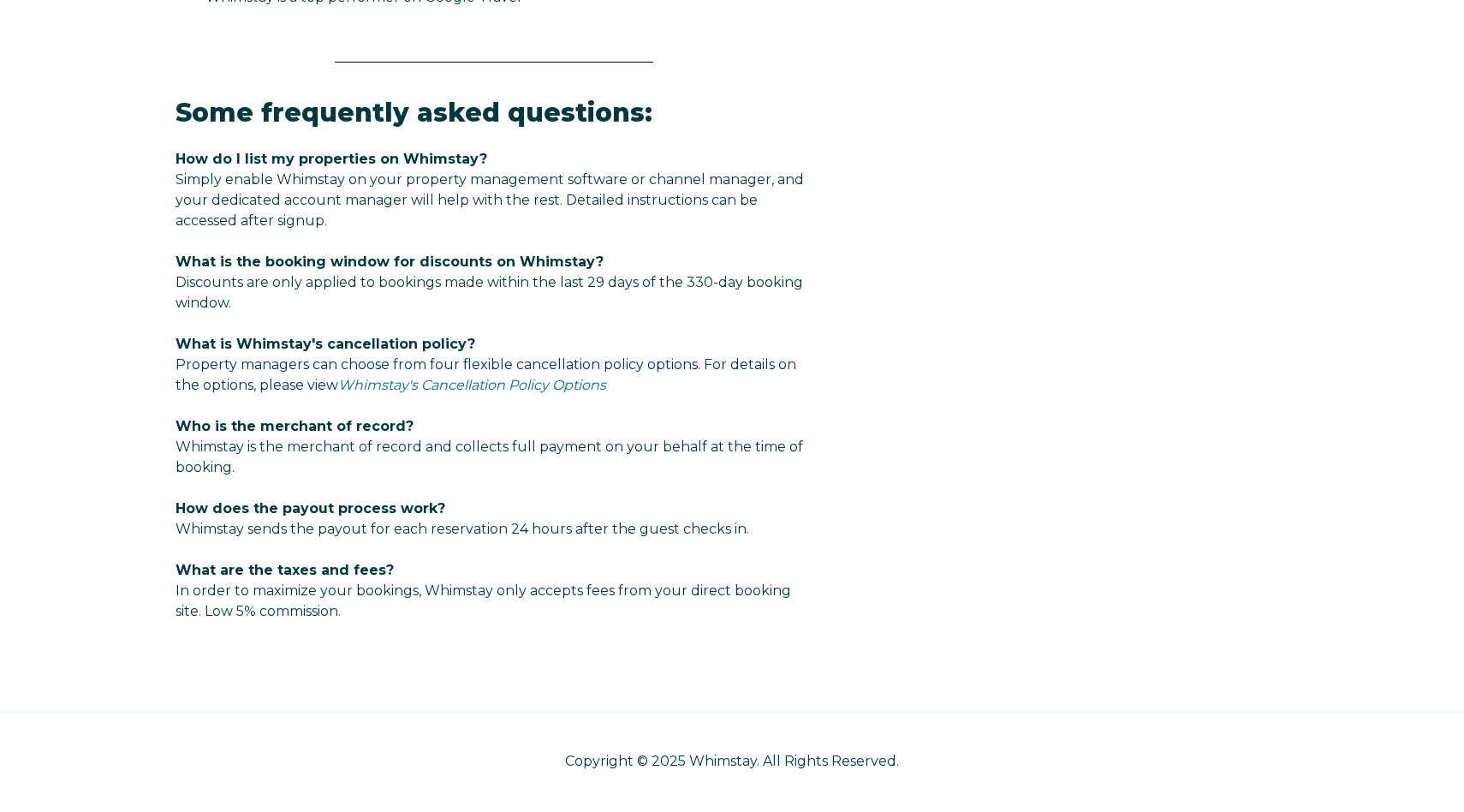
select select "US"
select select "Standard"
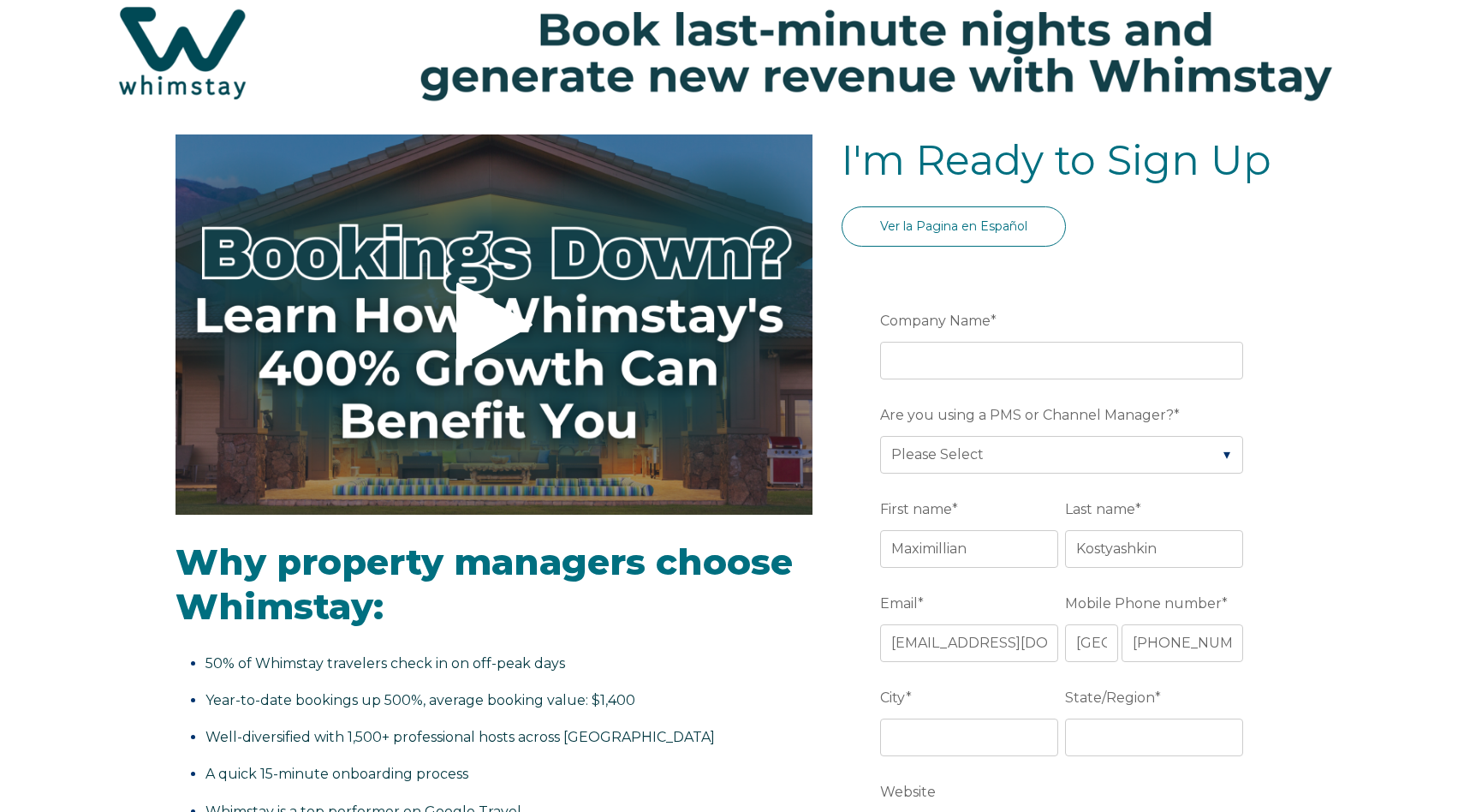
scroll to position [0, 0]
